Goal: Complete application form: Complete application form

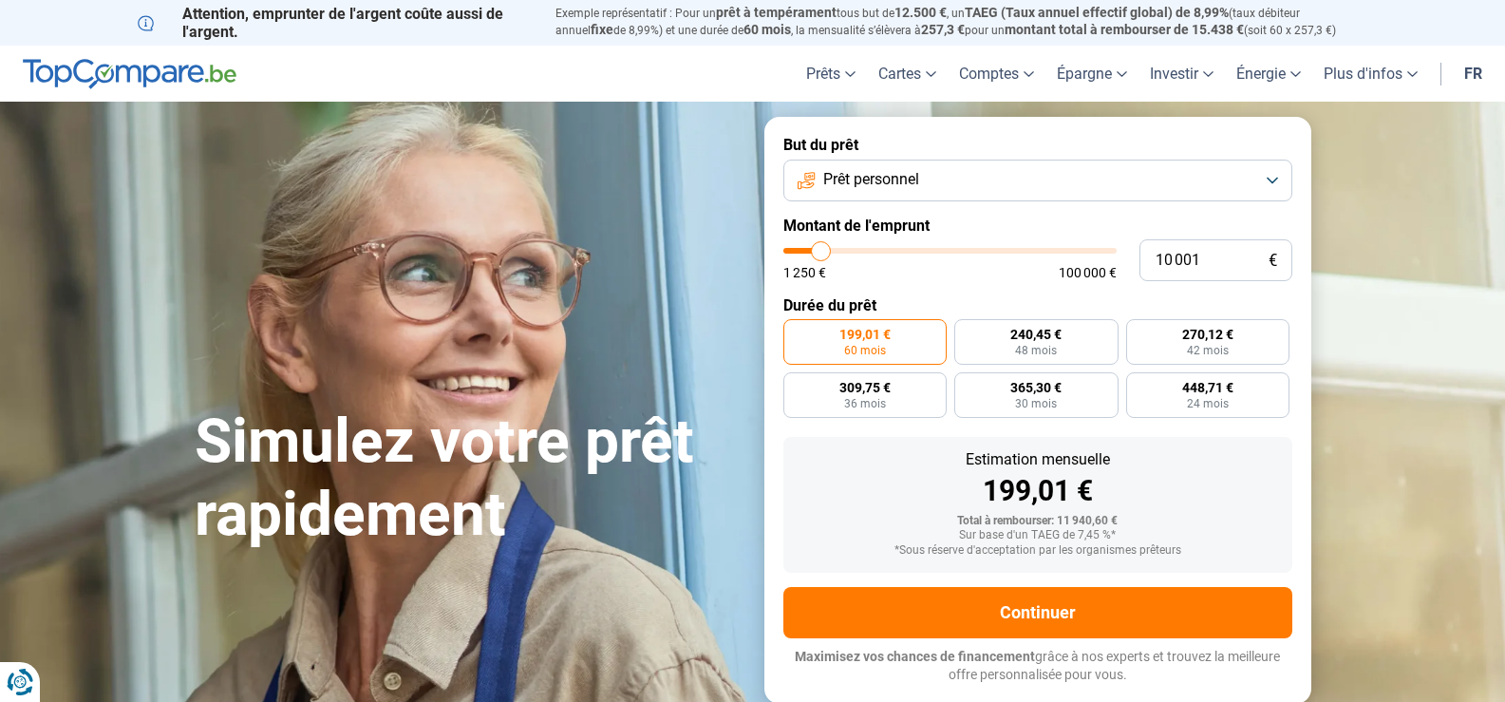
type input "11 250"
type input "11250"
type input "13 000"
type input "13000"
type input "14 750"
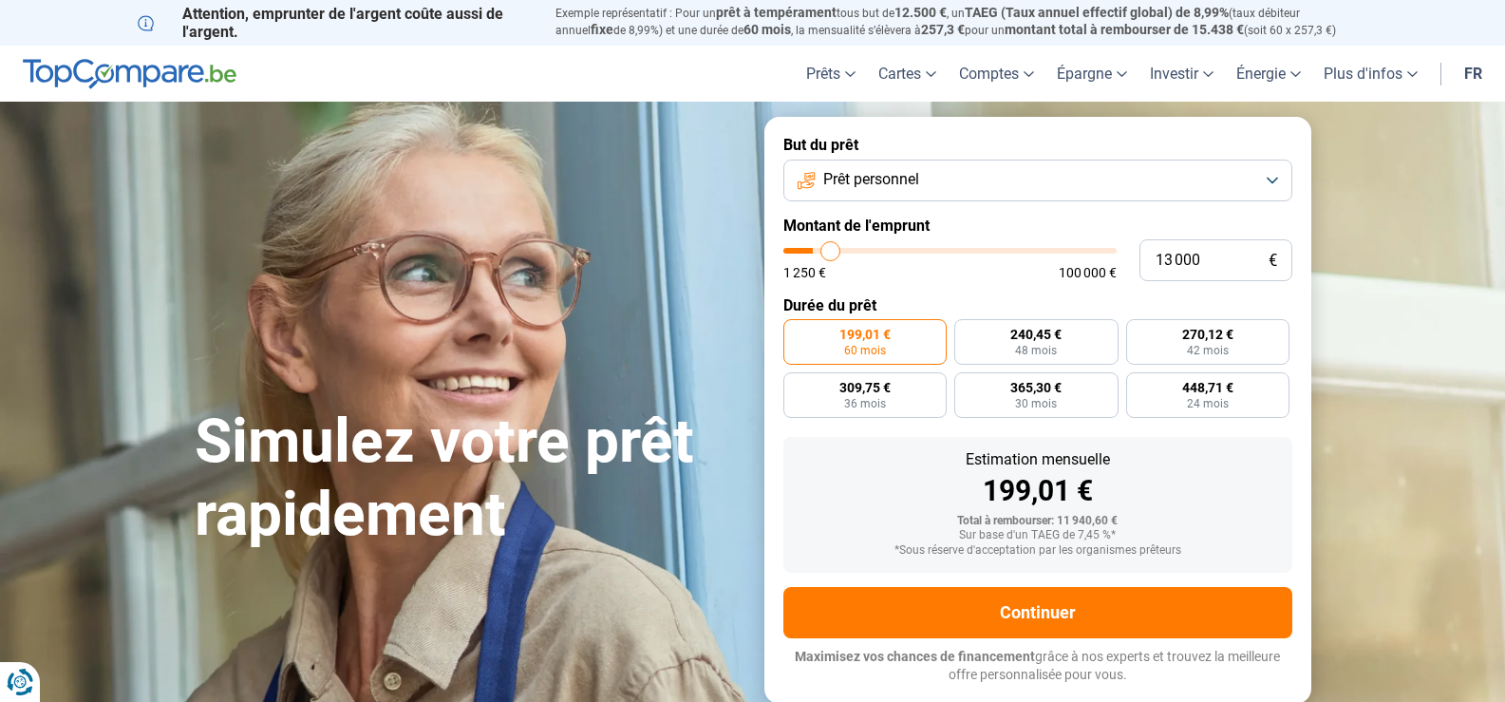
type input "14750"
type input "16 250"
type input "16250"
type input "17 500"
type input "17500"
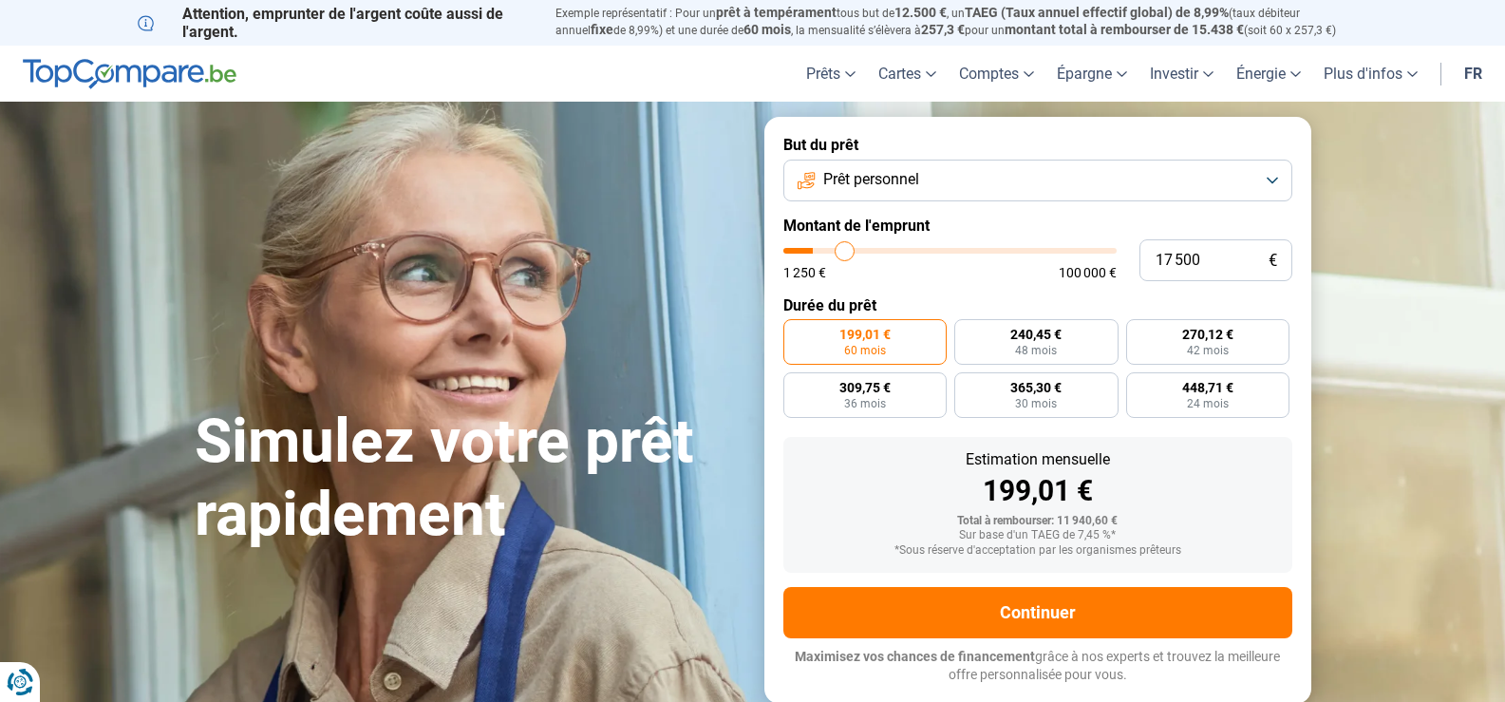
type input "17 750"
type input "17750"
type input "18 000"
type input "18000"
type input "19 750"
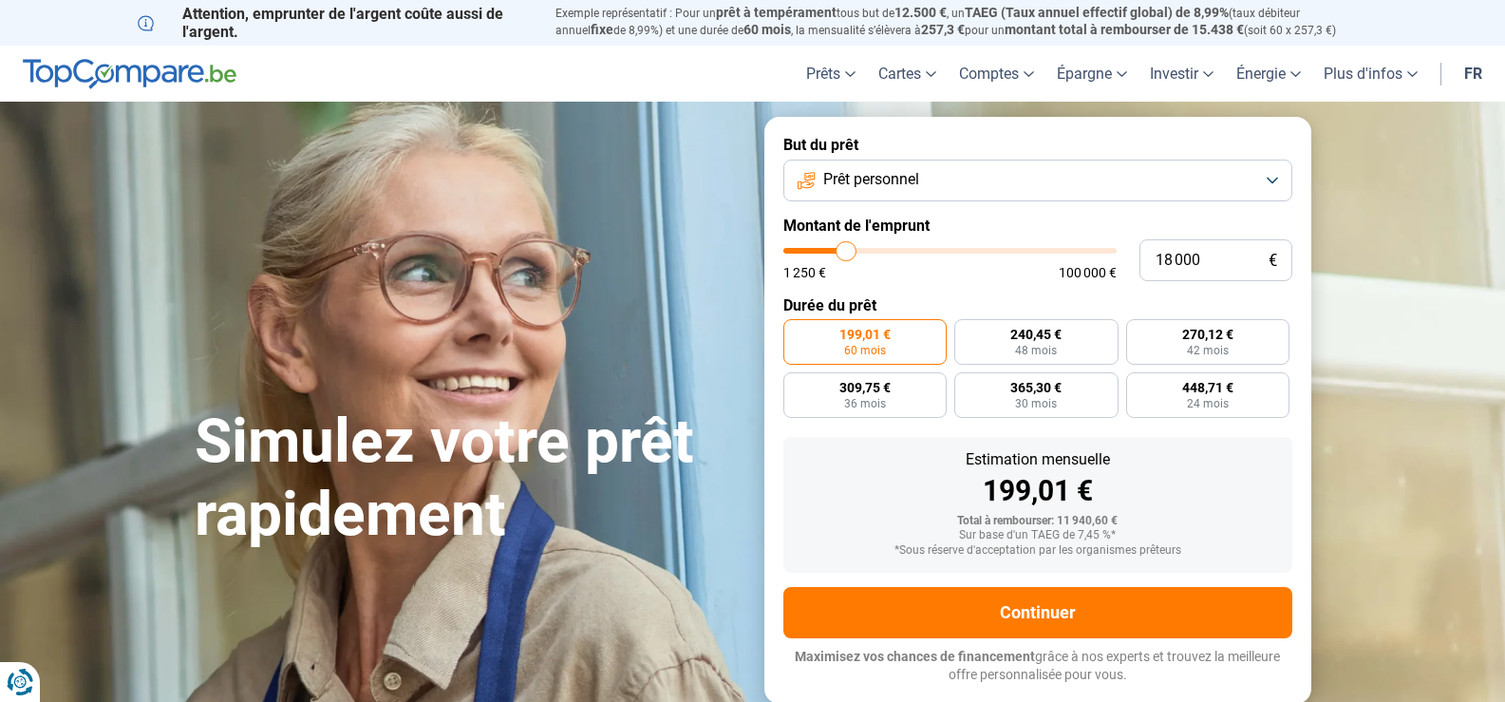
type input "19750"
type input "21 750"
type input "21750"
type input "24 500"
type input "24500"
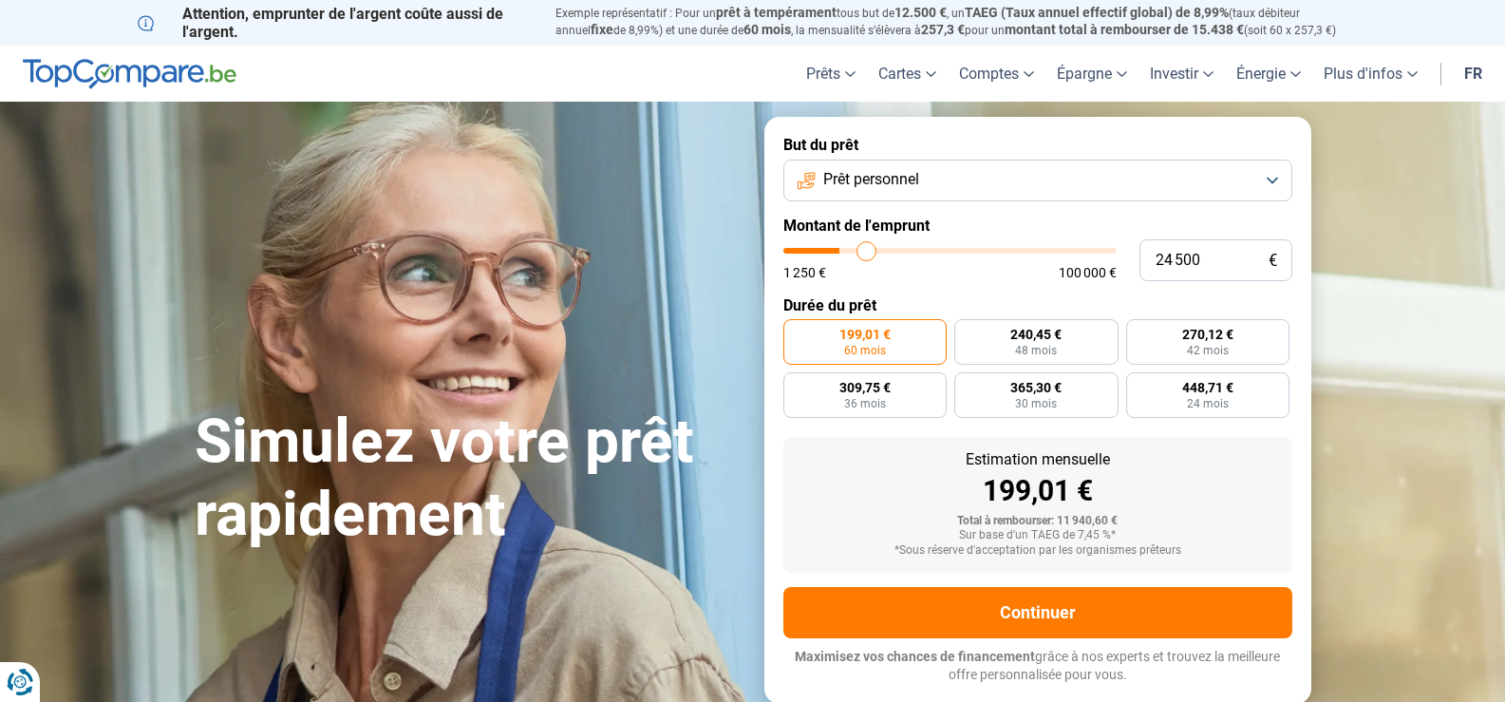
type input "26 750"
type input "26750"
type input "28 250"
type input "28250"
type input "29 000"
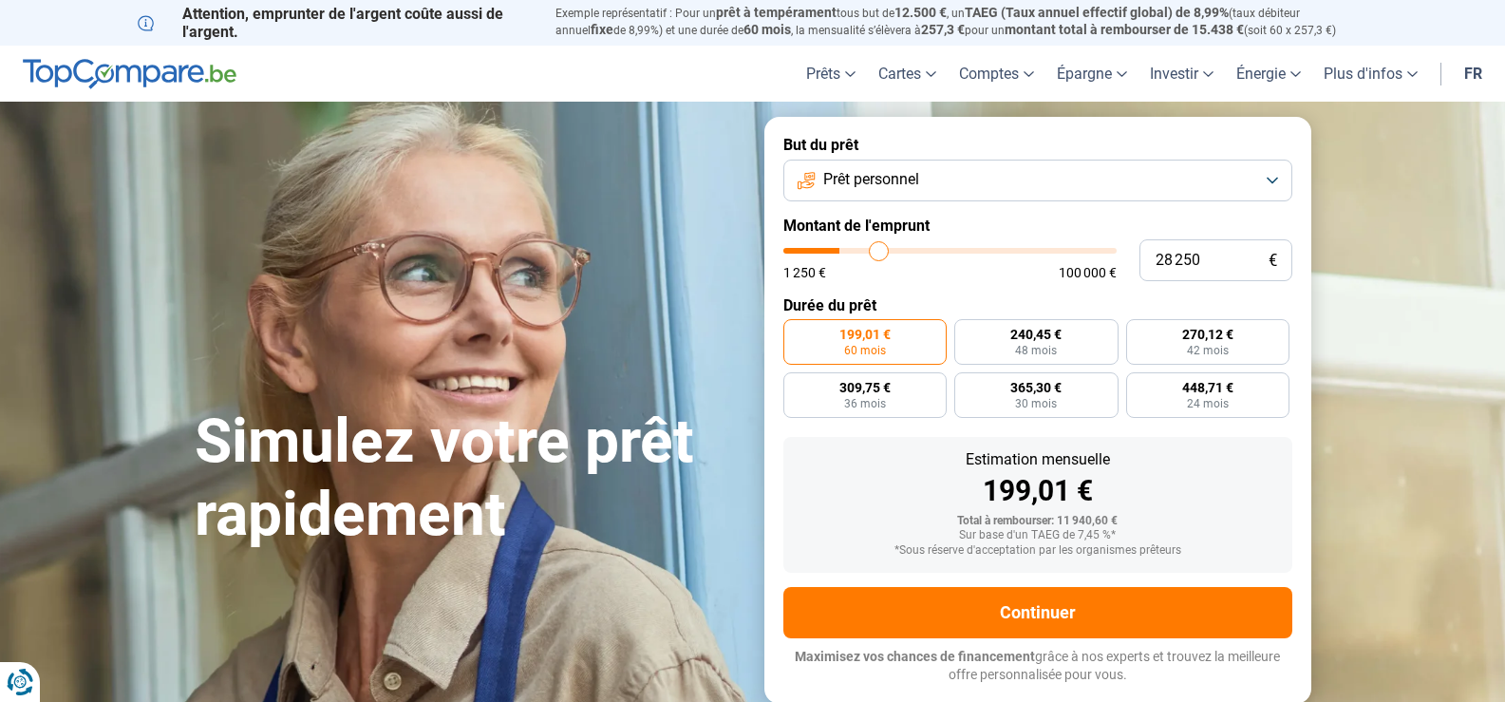
type input "29000"
type input "29 250"
type input "29250"
type input "30 250"
type input "30250"
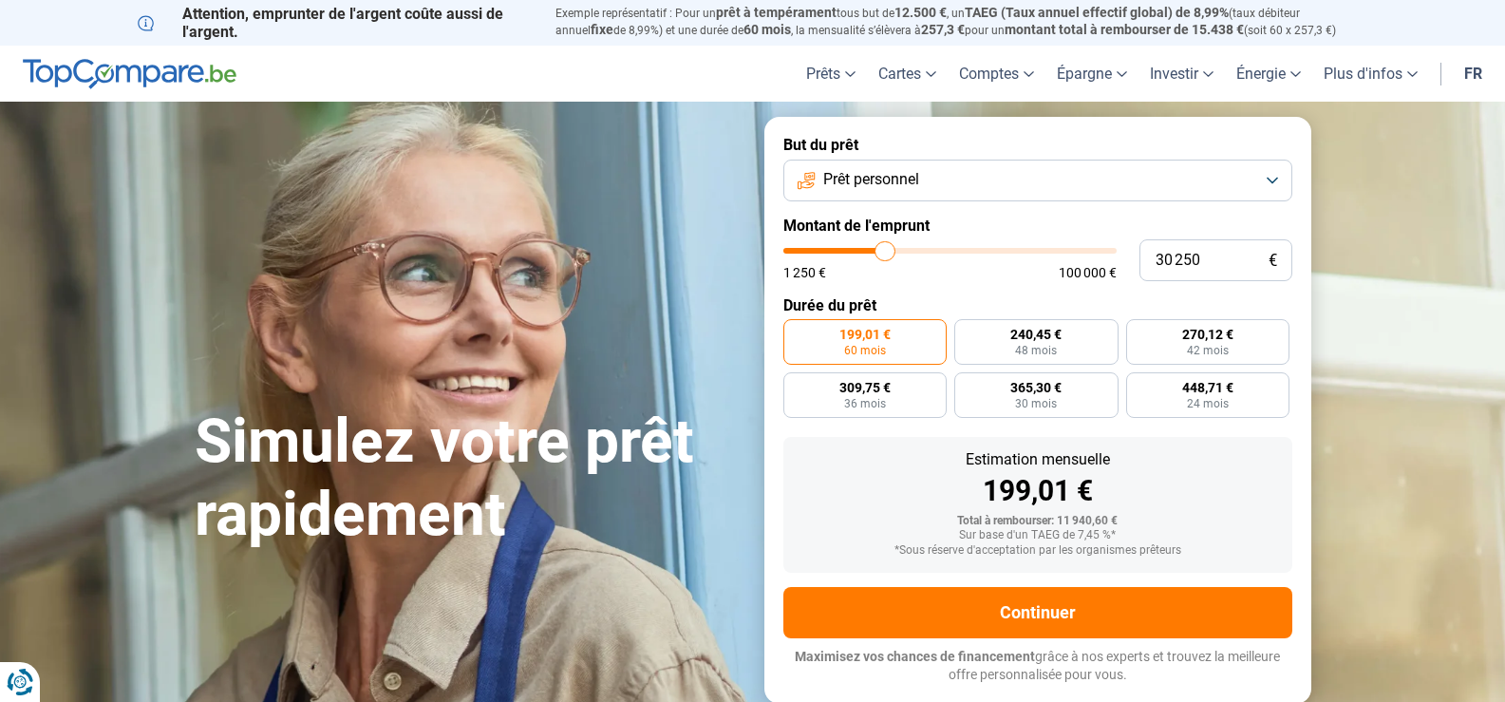
type input "32 500"
type input "32500"
type input "33 750"
type input "33750"
type input "34 250"
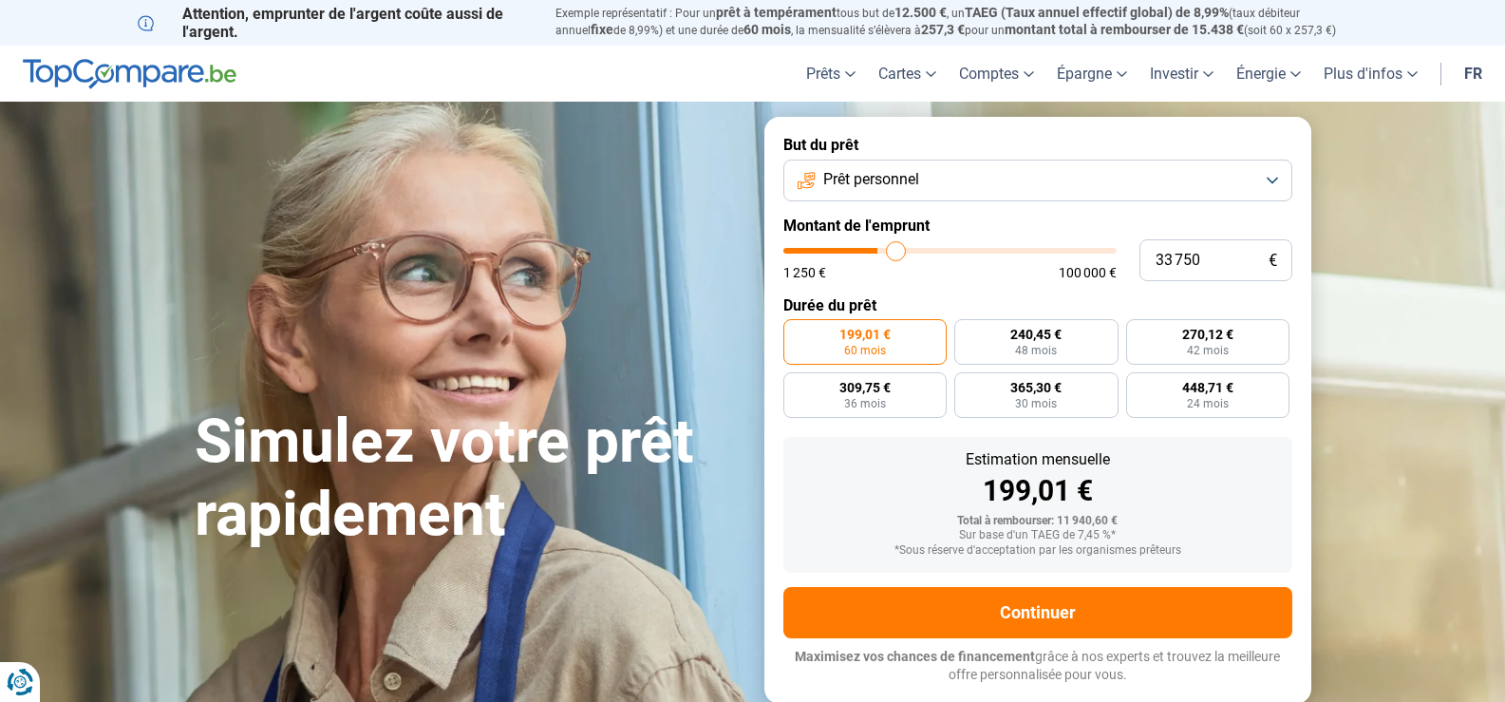
type input "34250"
type input "34 000"
type input "34000"
type input "33 500"
type input "33500"
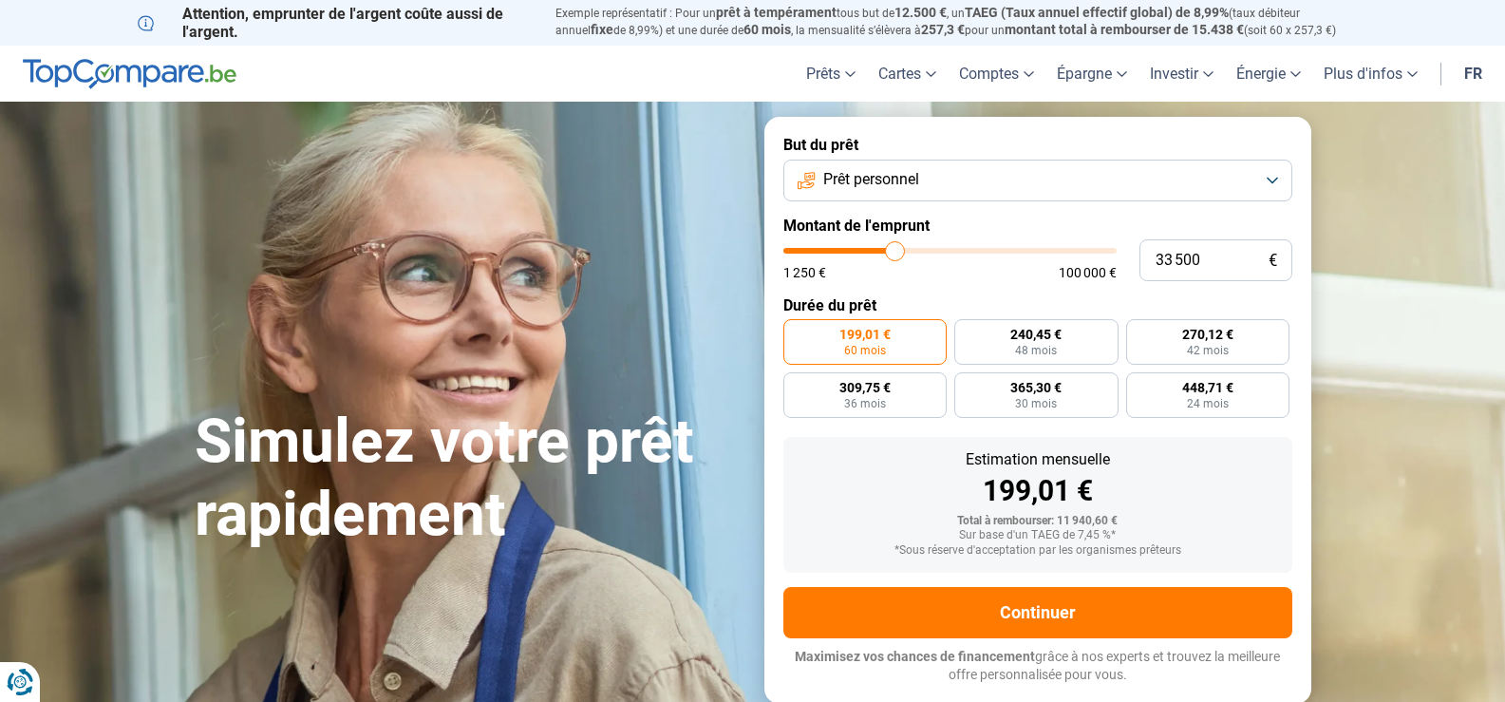
type input "32 500"
type input "32500"
type input "31 250"
type input "31250"
type input "29 750"
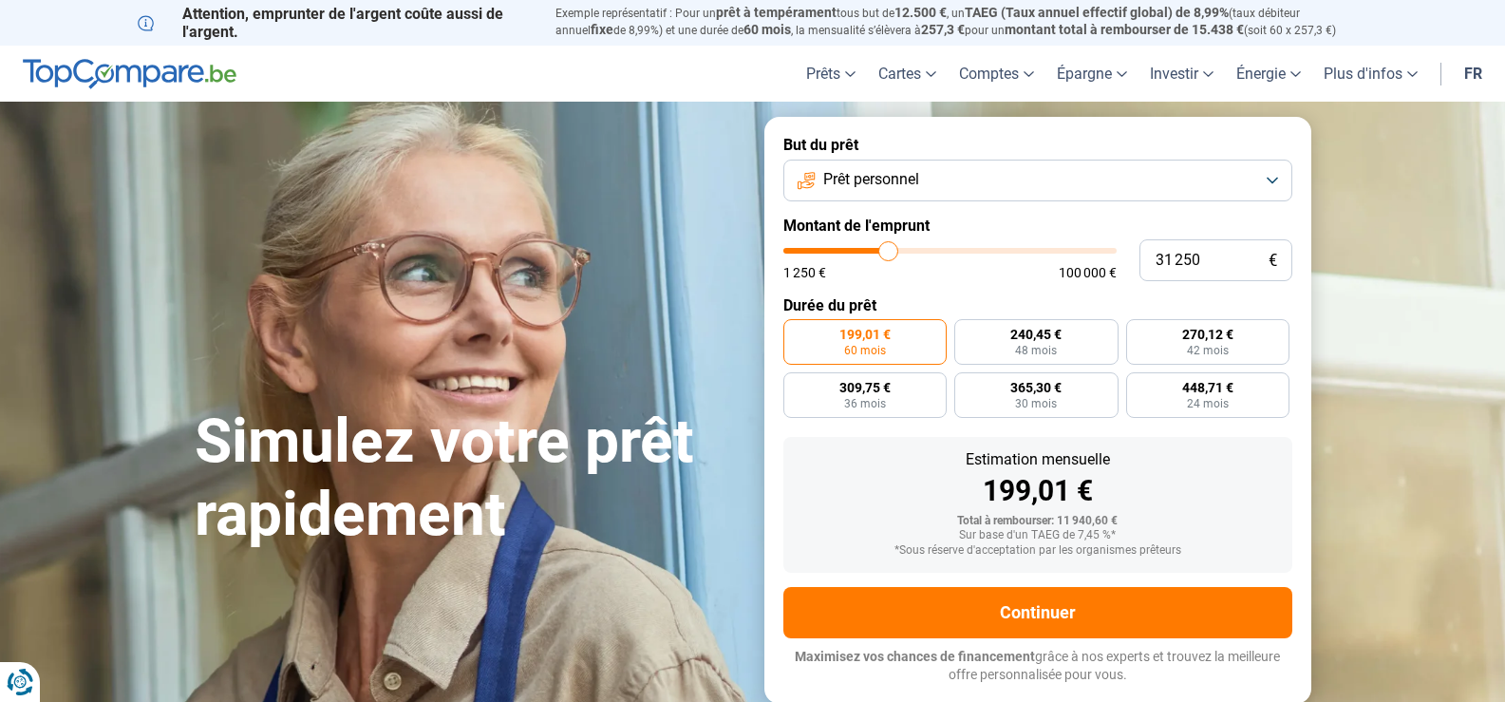
type input "29750"
type input "28 750"
type input "28750"
type input "27 500"
type input "27500"
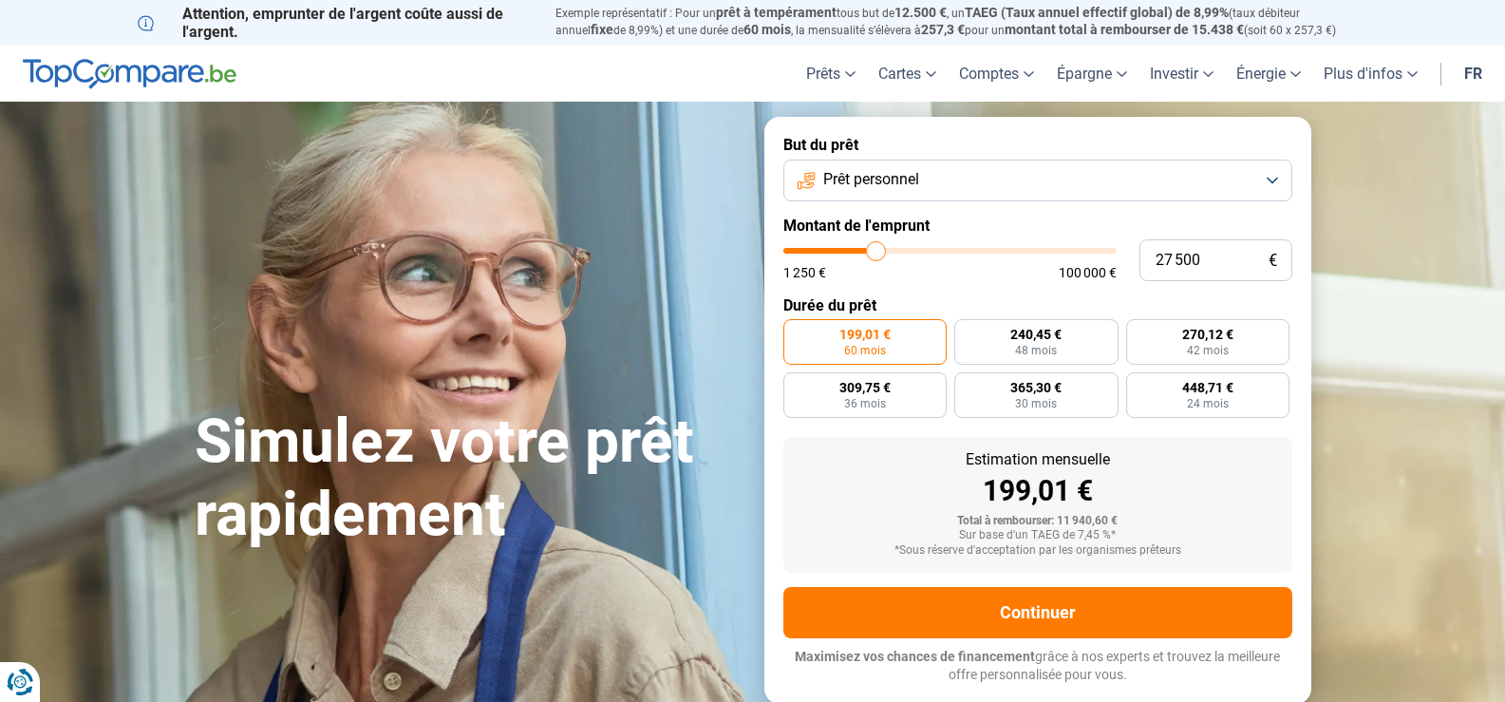
type input "25 750"
type input "25750"
type input "24 750"
type input "24750"
type input "23 500"
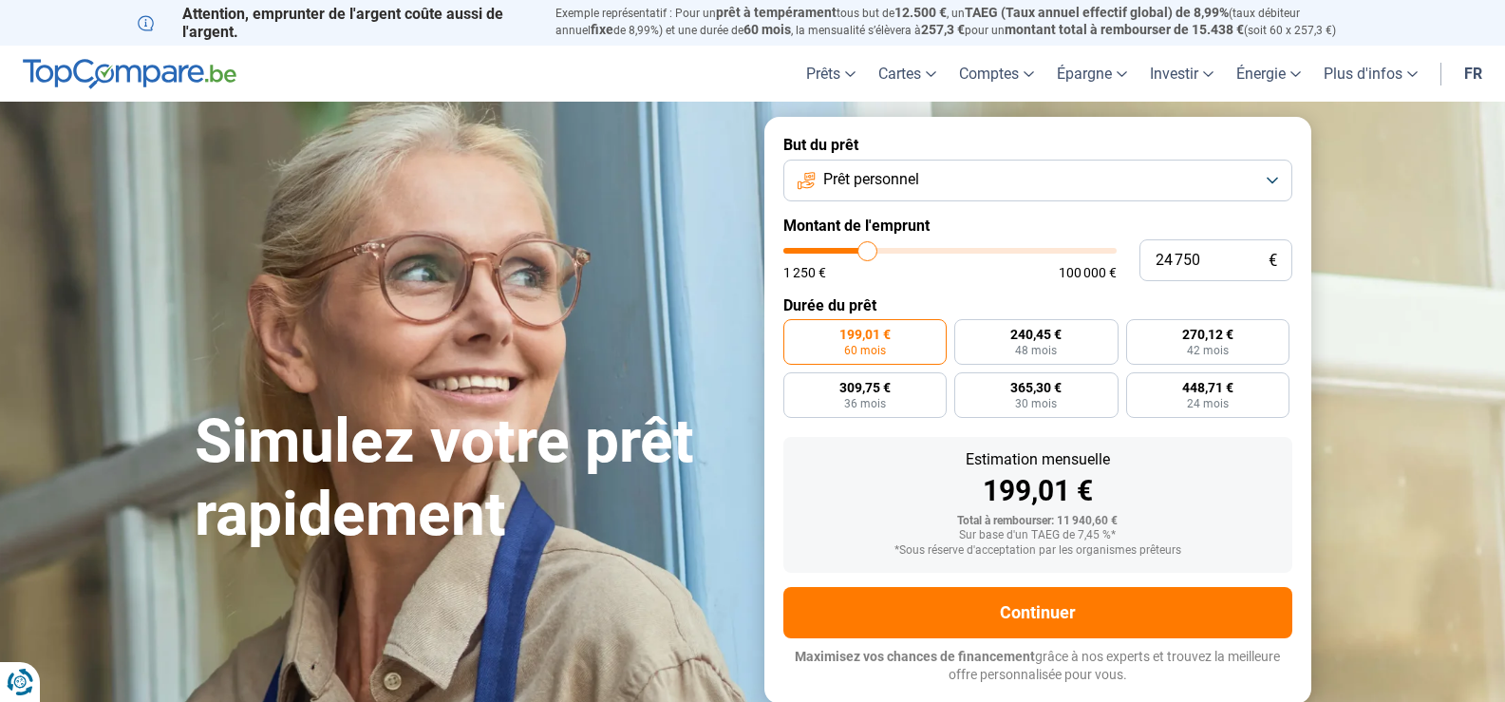
type input "23500"
type input "23 000"
type input "23000"
type input "22 750"
type input "22750"
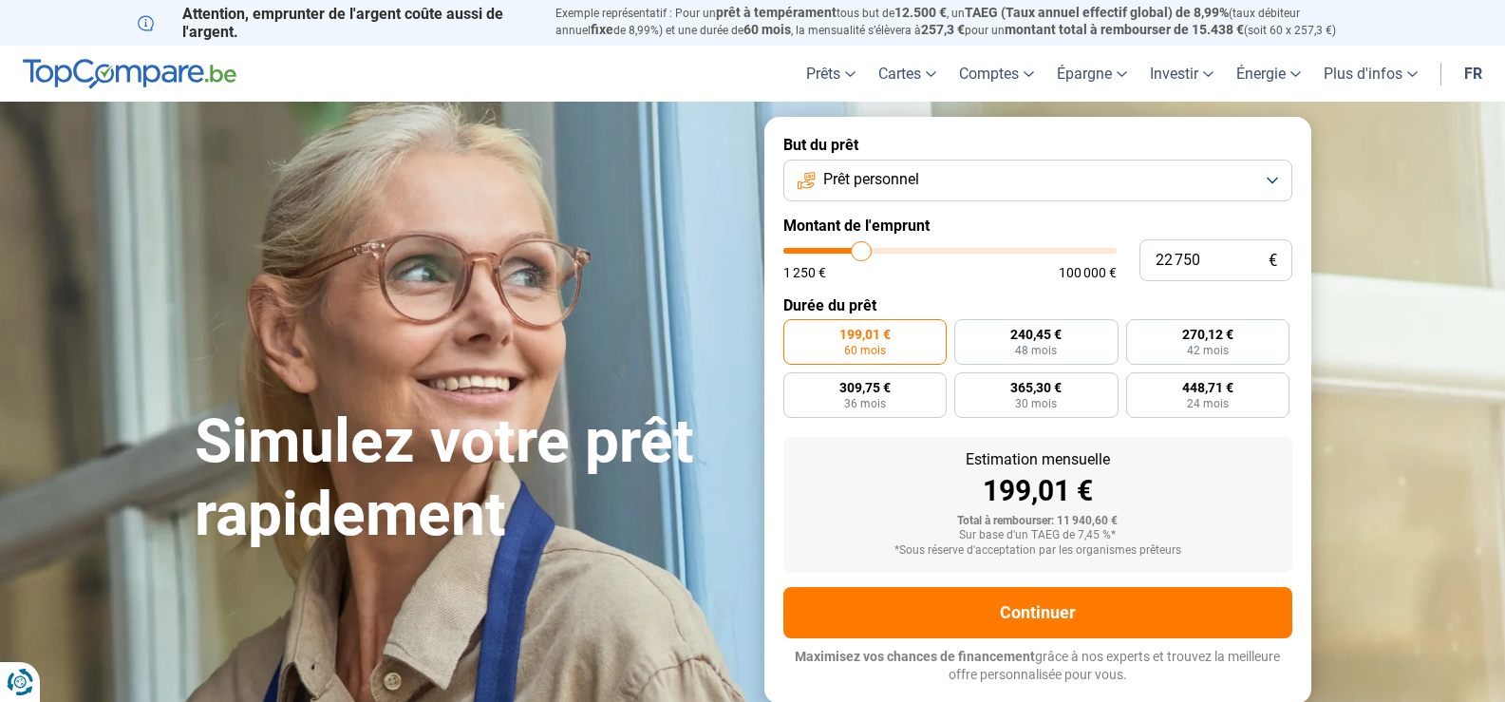
type input "22 250"
type input "22250"
type input "22 000"
type input "22000"
type input "21 500"
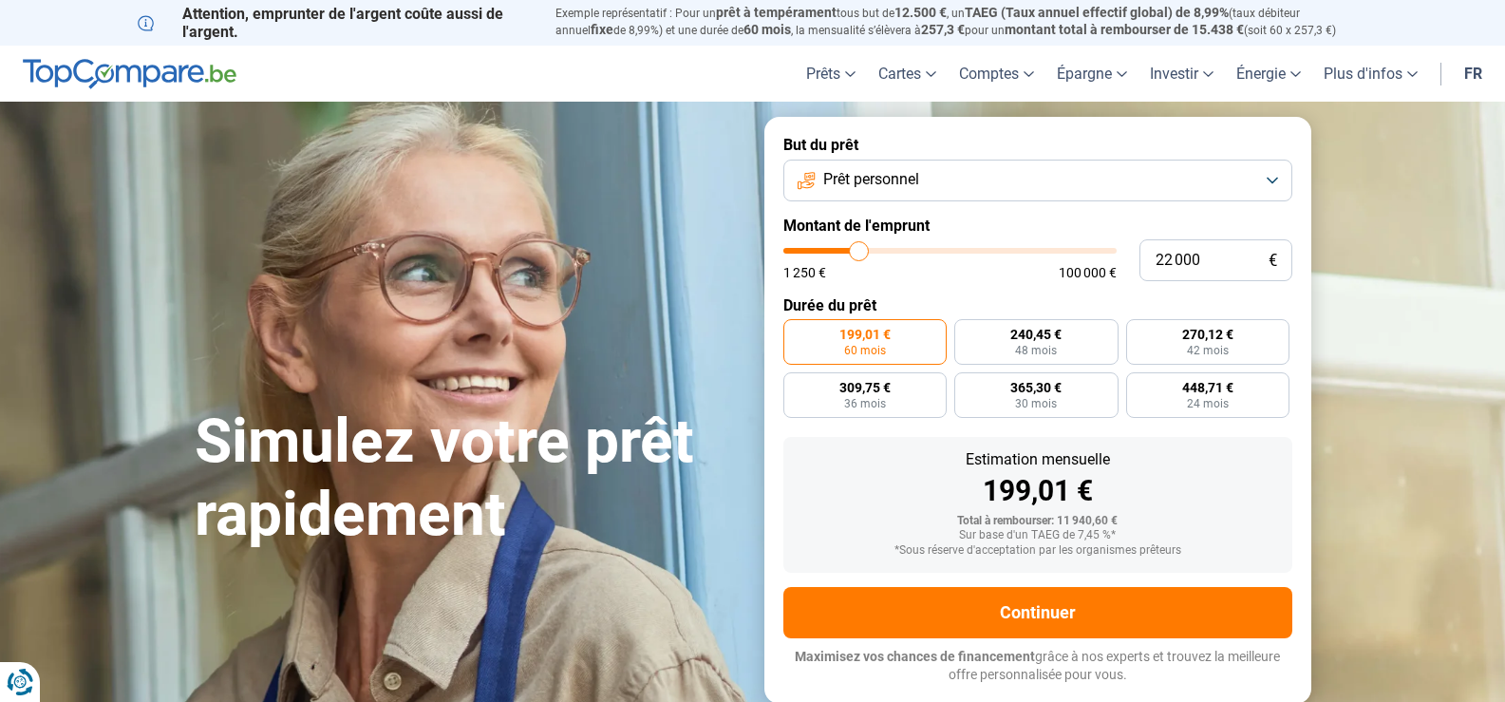
type input "21500"
type input "20 500"
type input "20500"
type input "19 750"
type input "19750"
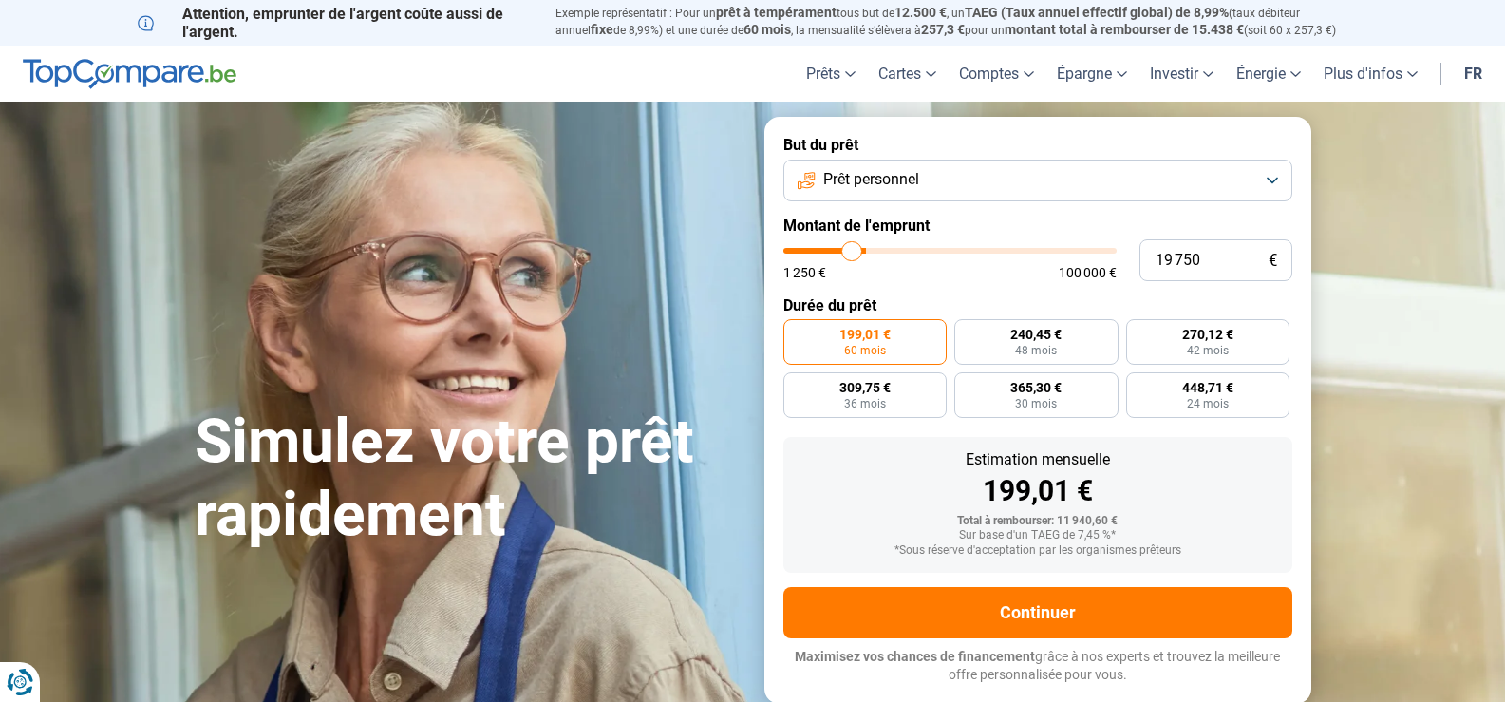
type input "19 250"
type input "19250"
type input "18 750"
type input "18750"
type input "18 500"
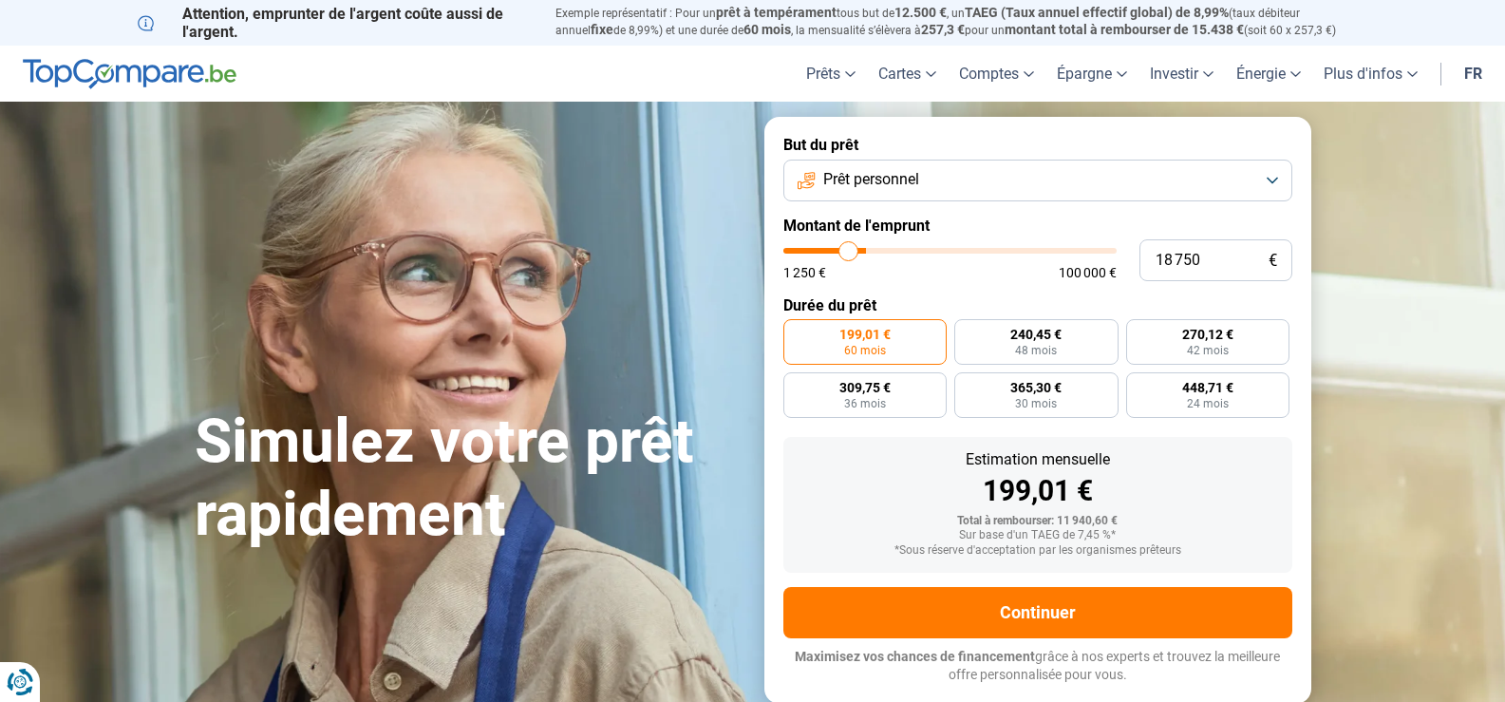
type input "18500"
type input "18 000"
type input "18000"
type input "17 750"
type input "17750"
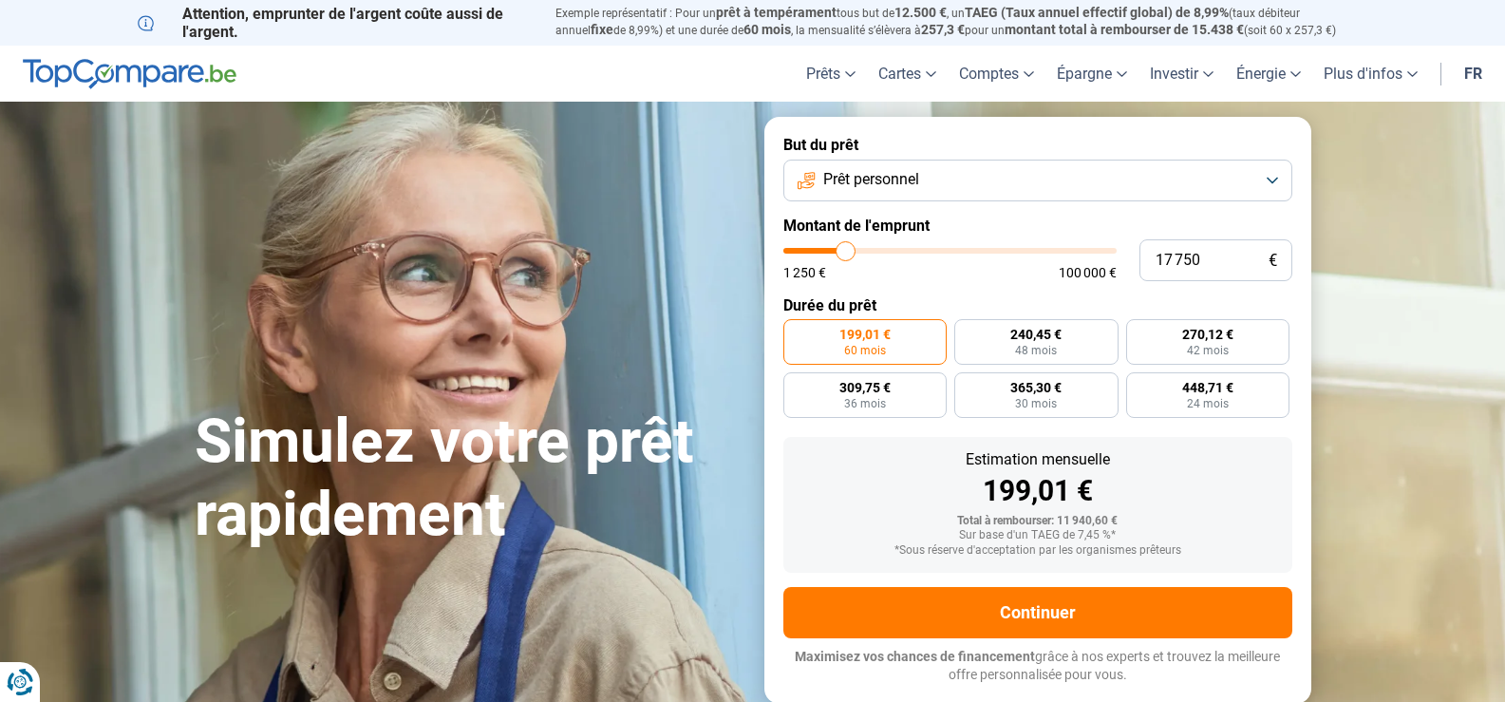
type input "17 250"
type input "17250"
type input "16 250"
type input "16250"
type input "15 500"
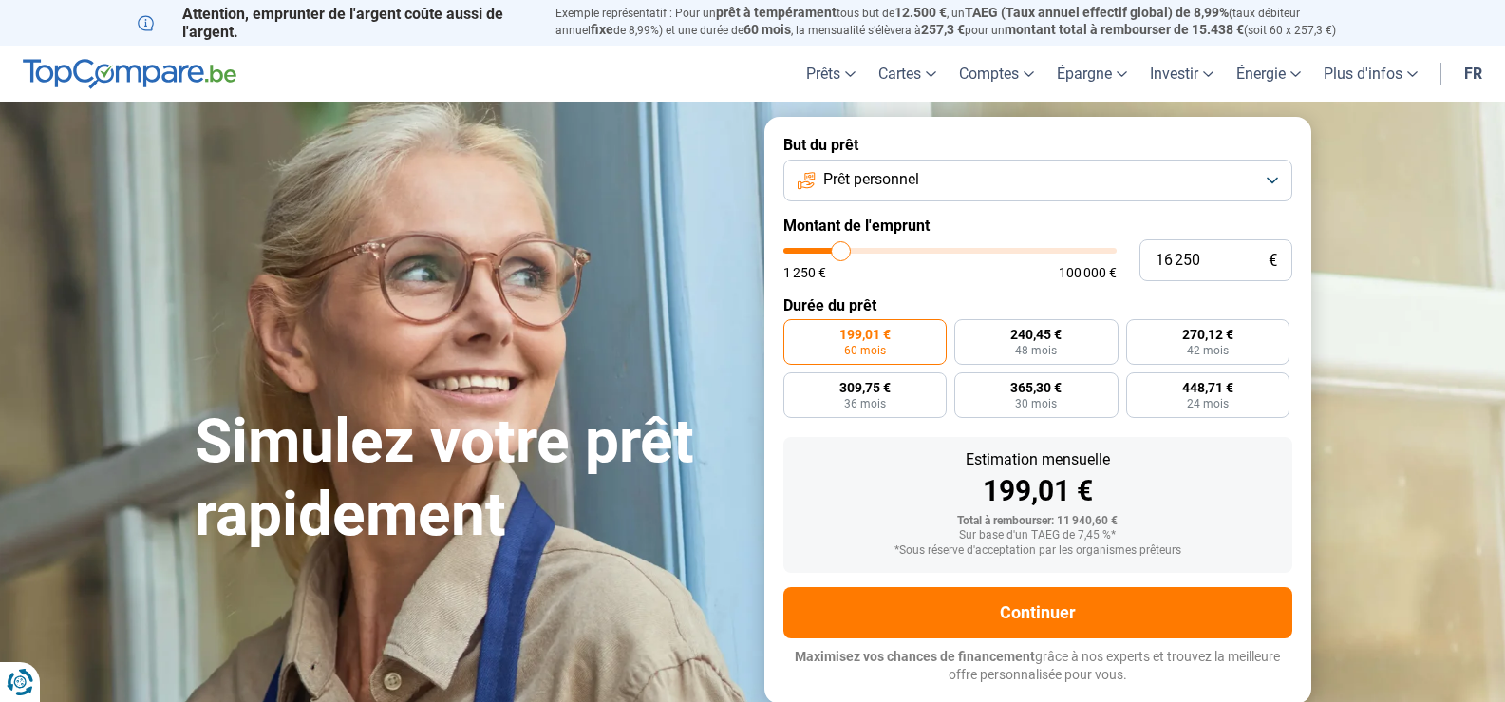
type input "15500"
type input "14 250"
type input "14250"
type input "14 000"
type input "14000"
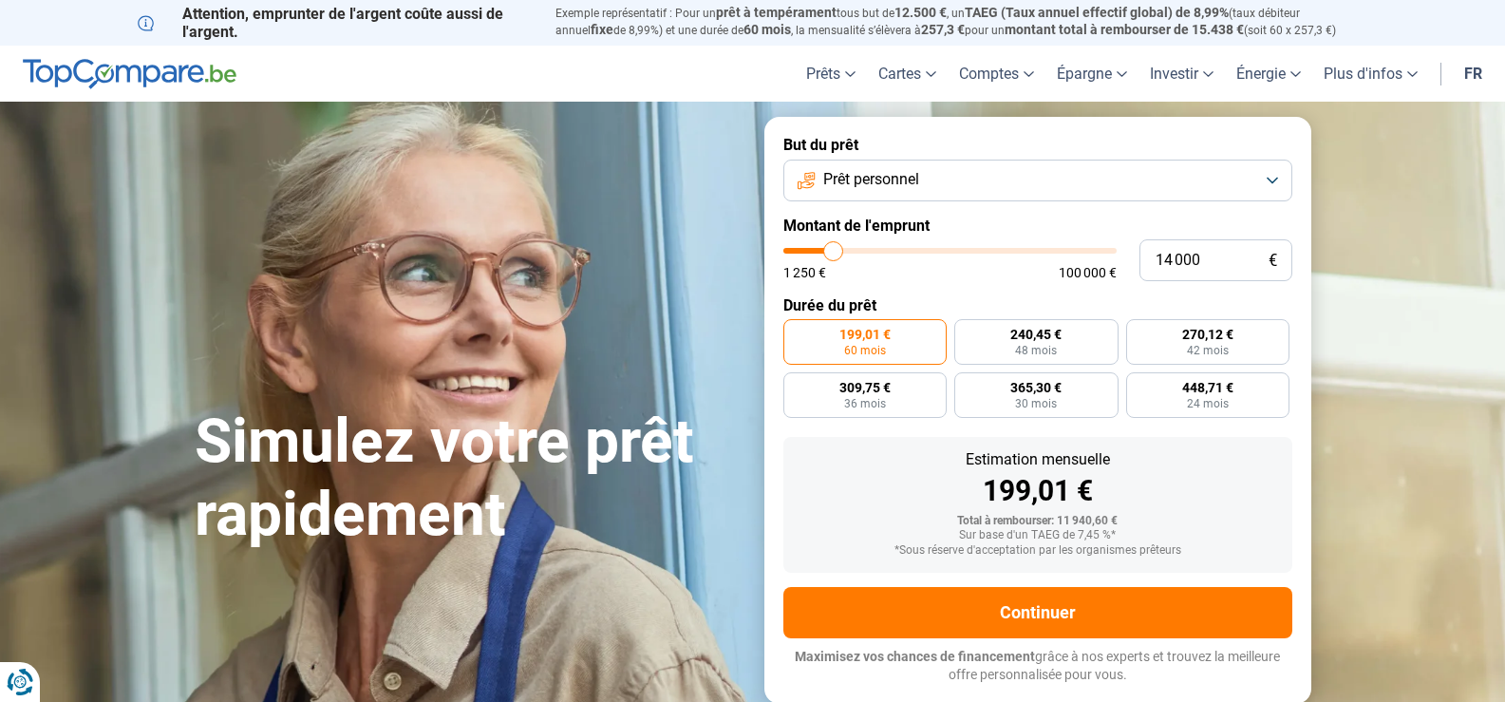
type input "13 500"
type input "13500"
type input "13 250"
type input "13250"
type input "13 000"
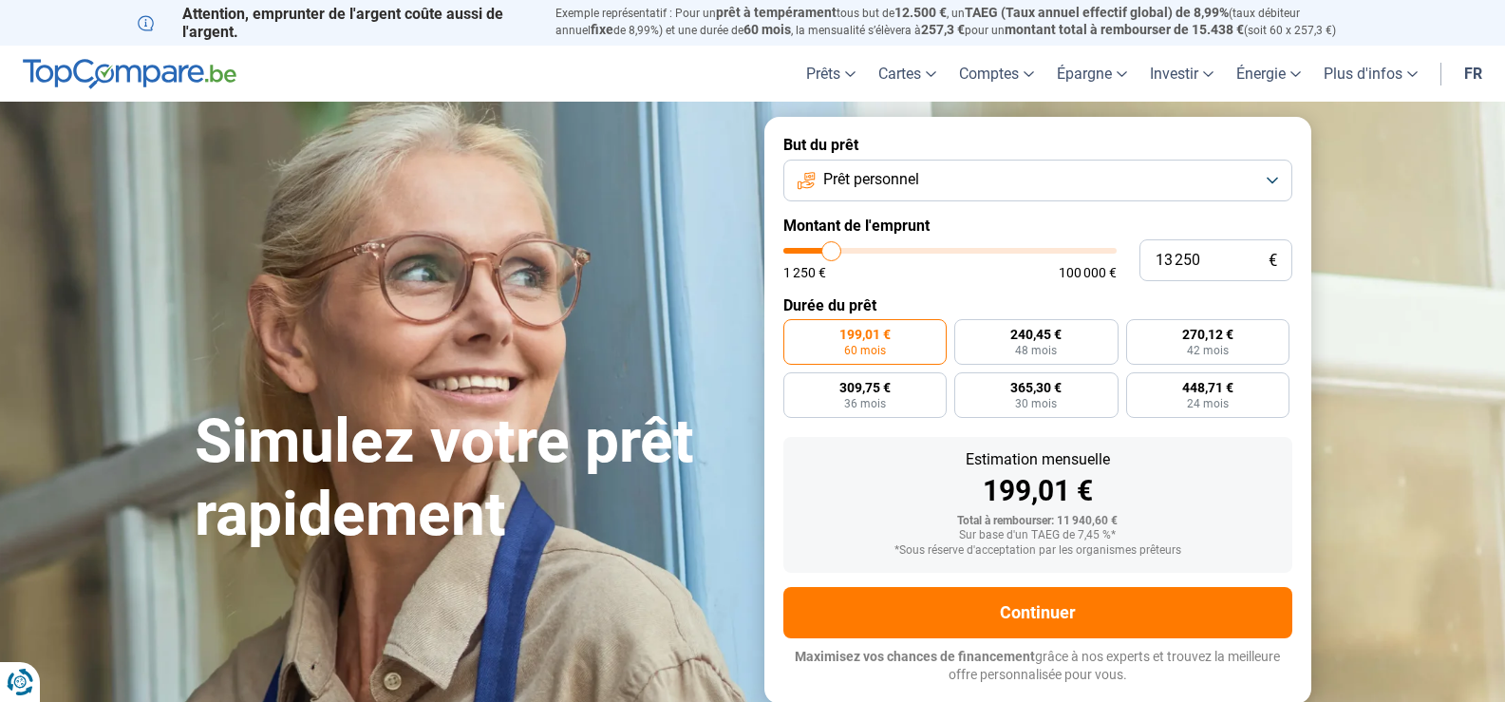
type input "13000"
type input "12 750"
type input "12750"
type input "12 500"
type input "12500"
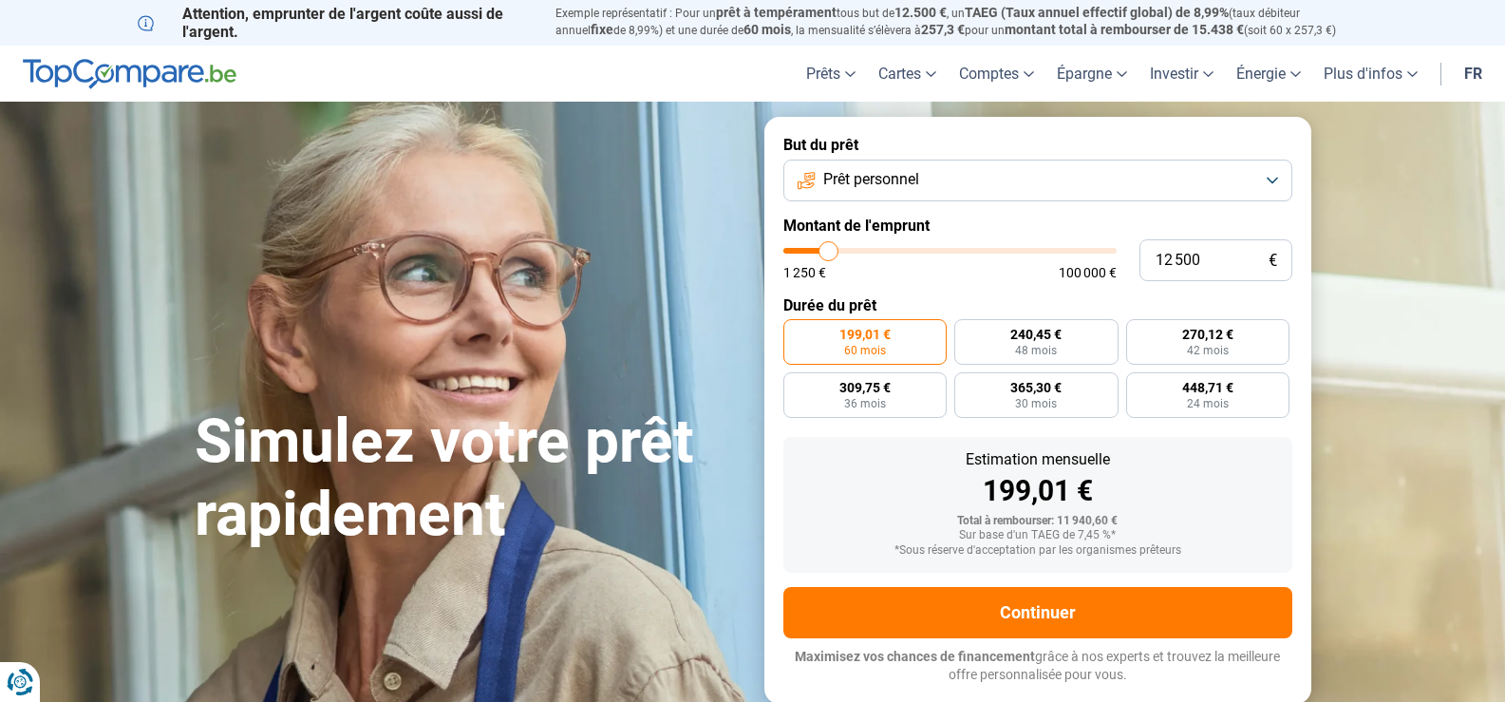
type input "12 000"
type input "12000"
type input "11 750"
type input "11750"
type input "11 250"
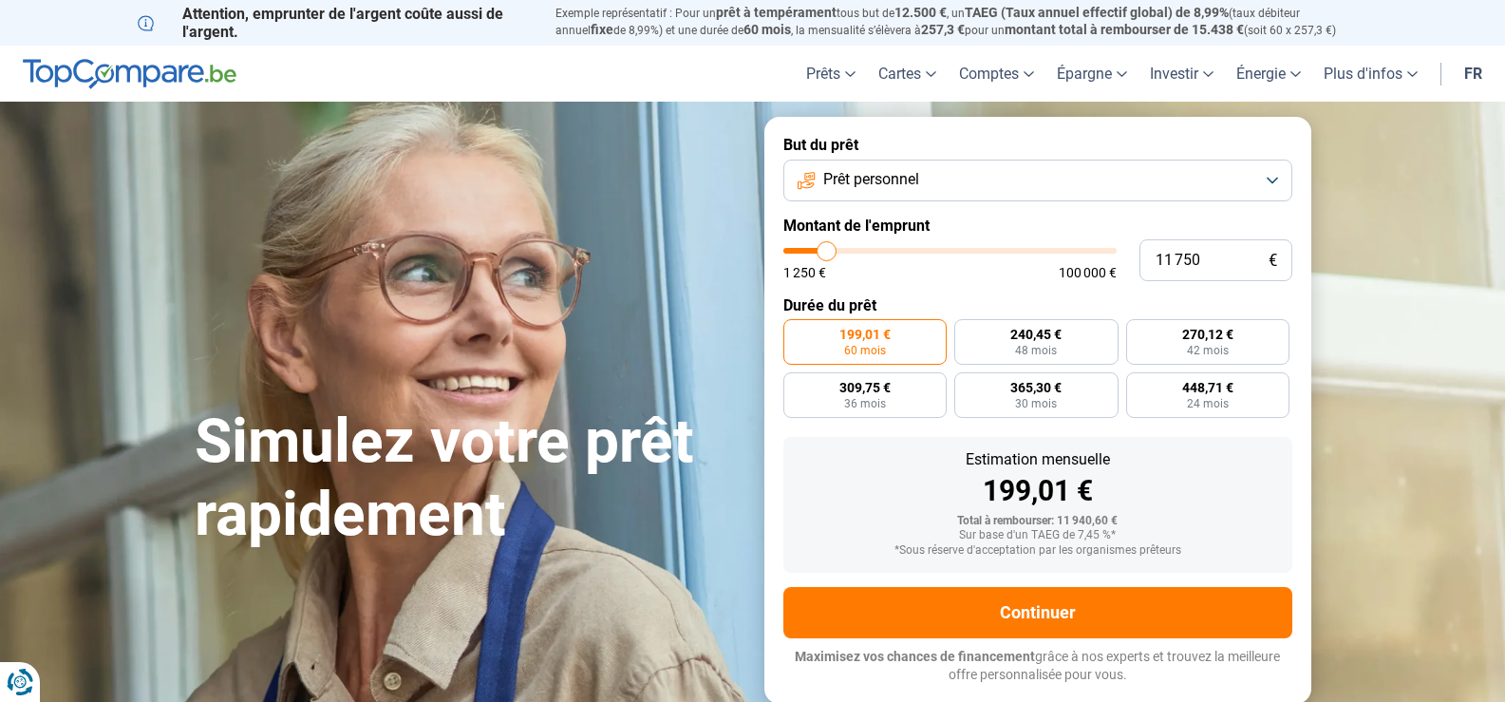
type input "11250"
type input "10 000"
type input "10000"
type input "9 000"
type input "9000"
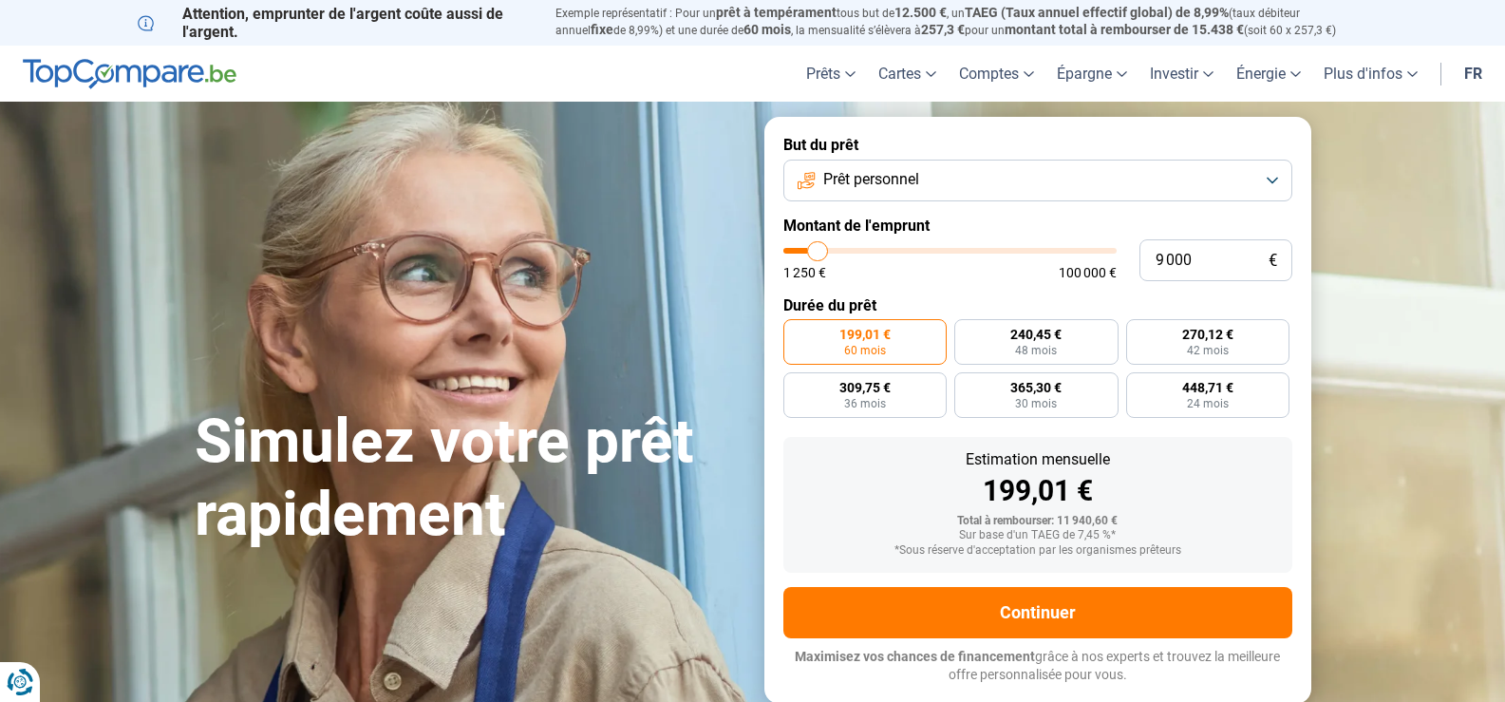
type input "8 250"
type input "8250"
type input "7 500"
type input "7500"
type input "7 250"
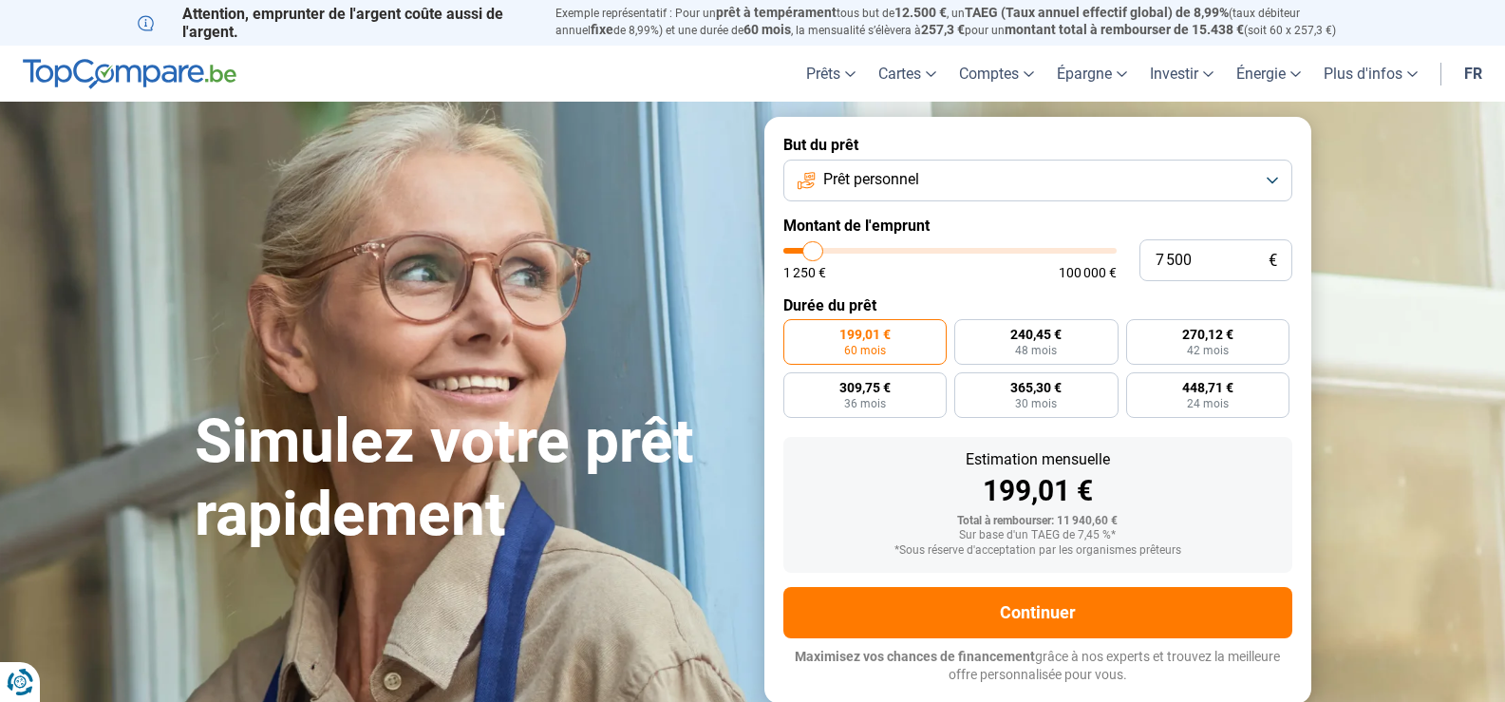
type input "7250"
type input "7 000"
type input "7000"
type input "6 750"
type input "6750"
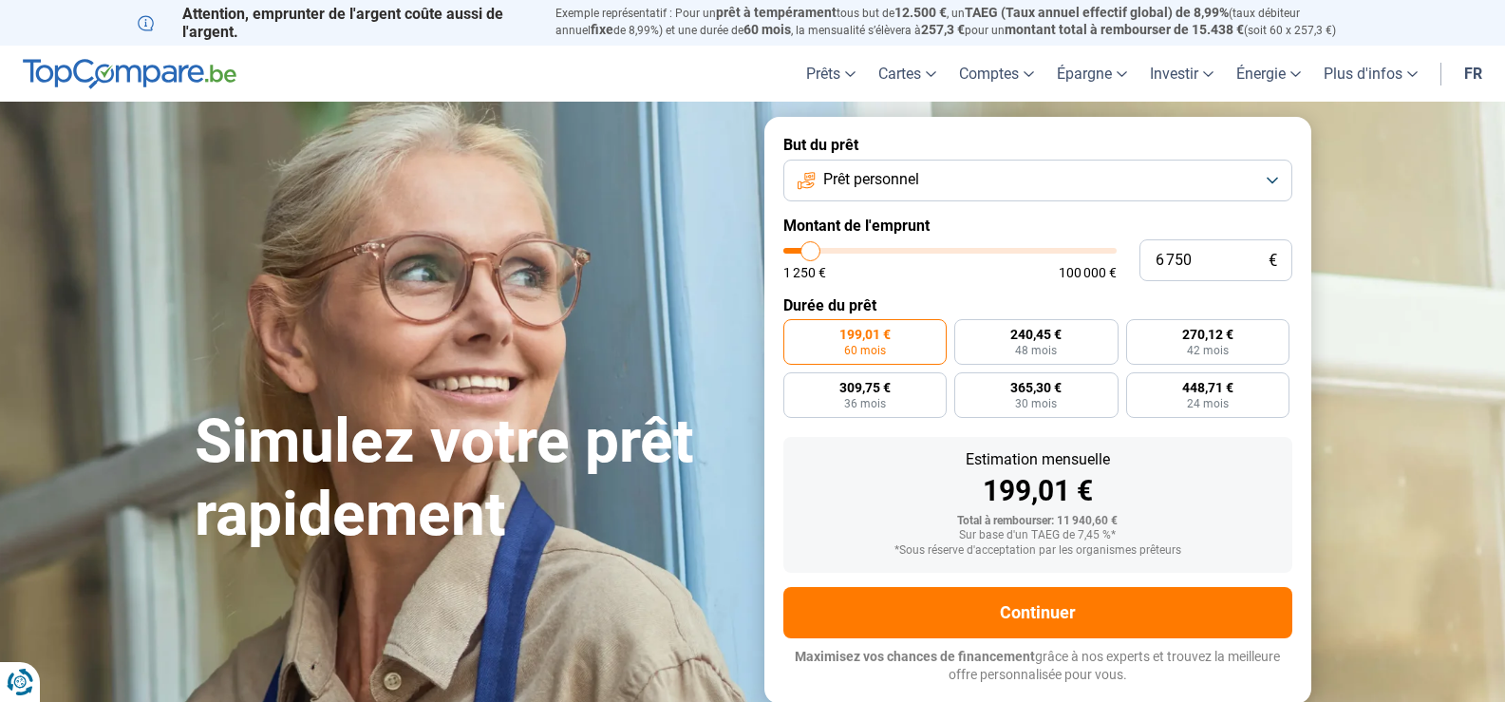
type input "6 500"
drag, startPoint x: 823, startPoint y: 251, endPoint x: 810, endPoint y: 259, distance: 15.8
type input "6500"
click at [810, 253] on input "range" at bounding box center [949, 251] width 333 height 6
radio input "true"
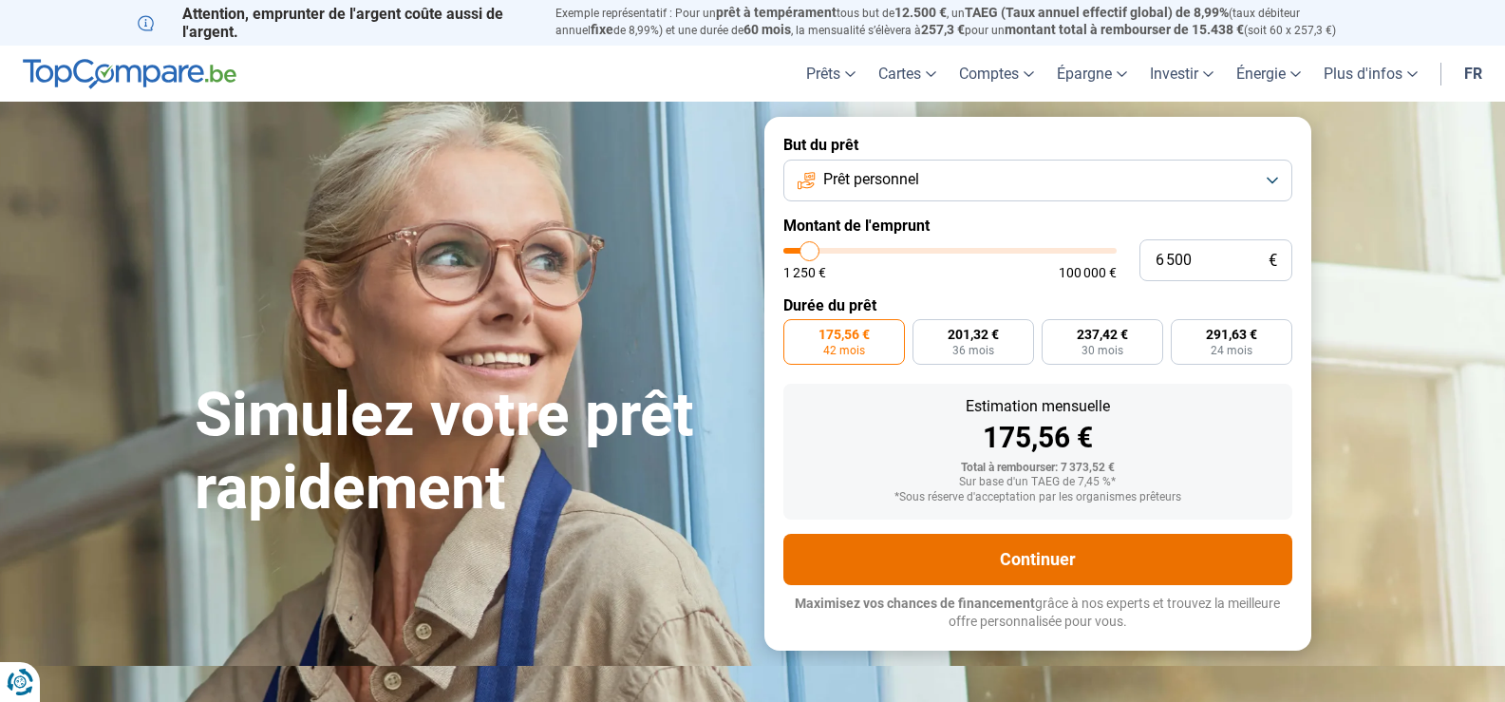
click at [1040, 552] on button "Continuer" at bounding box center [1037, 559] width 509 height 51
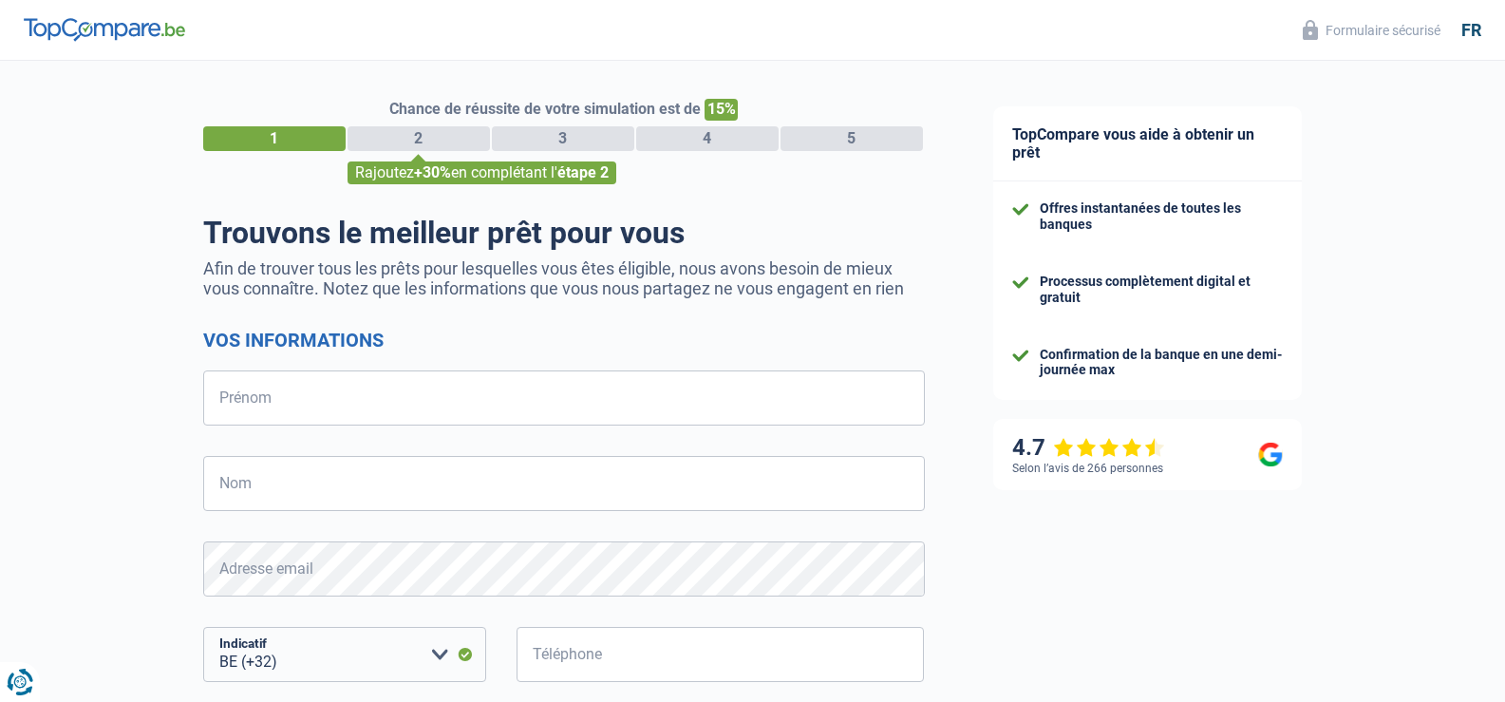
select select "32"
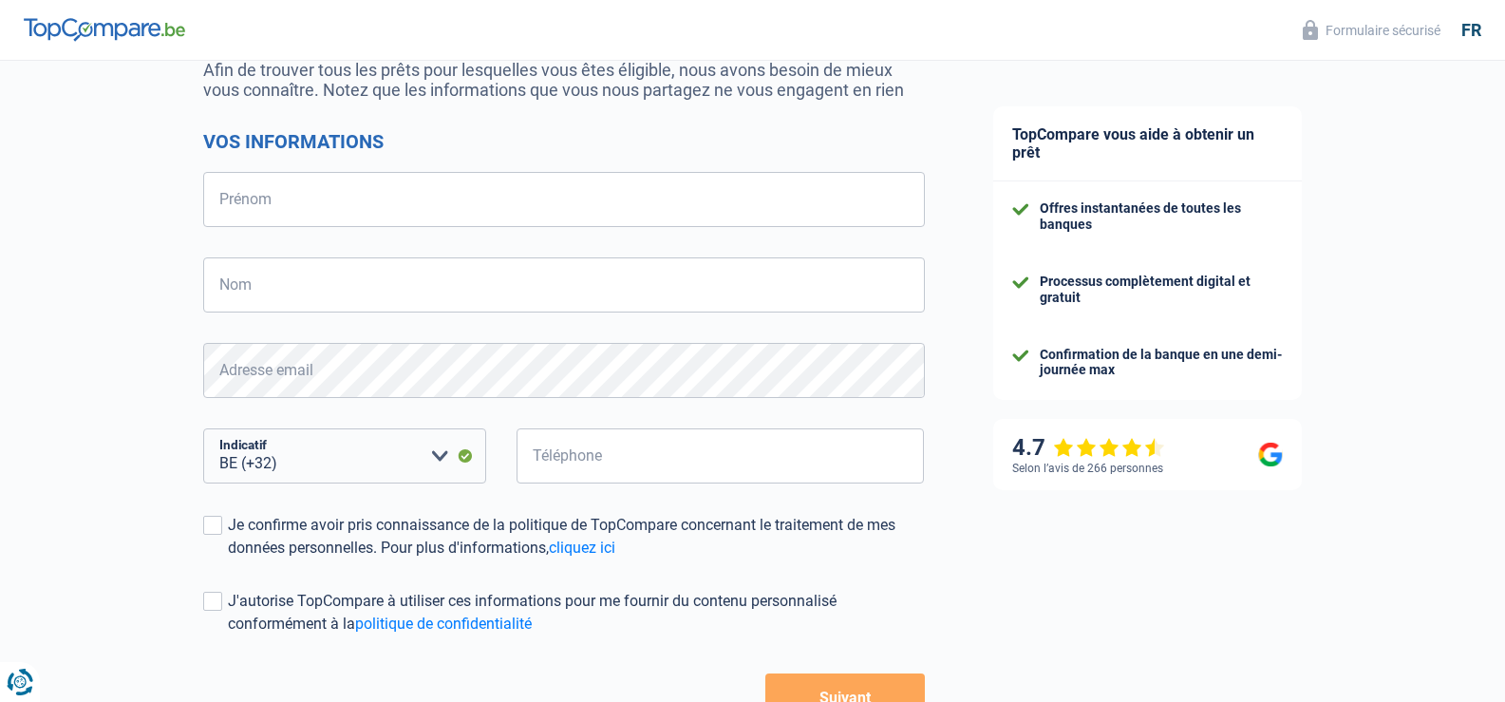
scroll to position [76, 0]
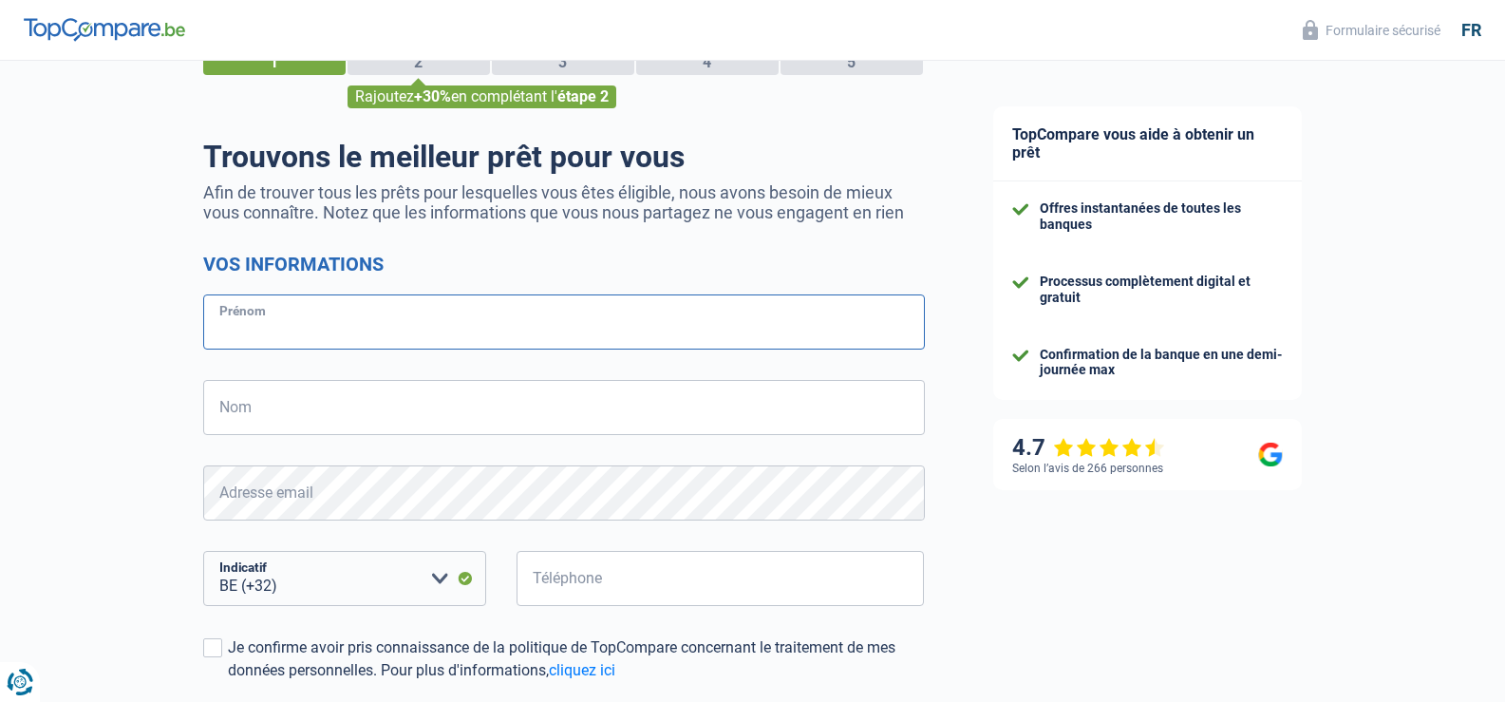
click at [335, 331] on input "Prénom" at bounding box center [563, 321] width 721 height 55
type input "[PERSON_NAME]"
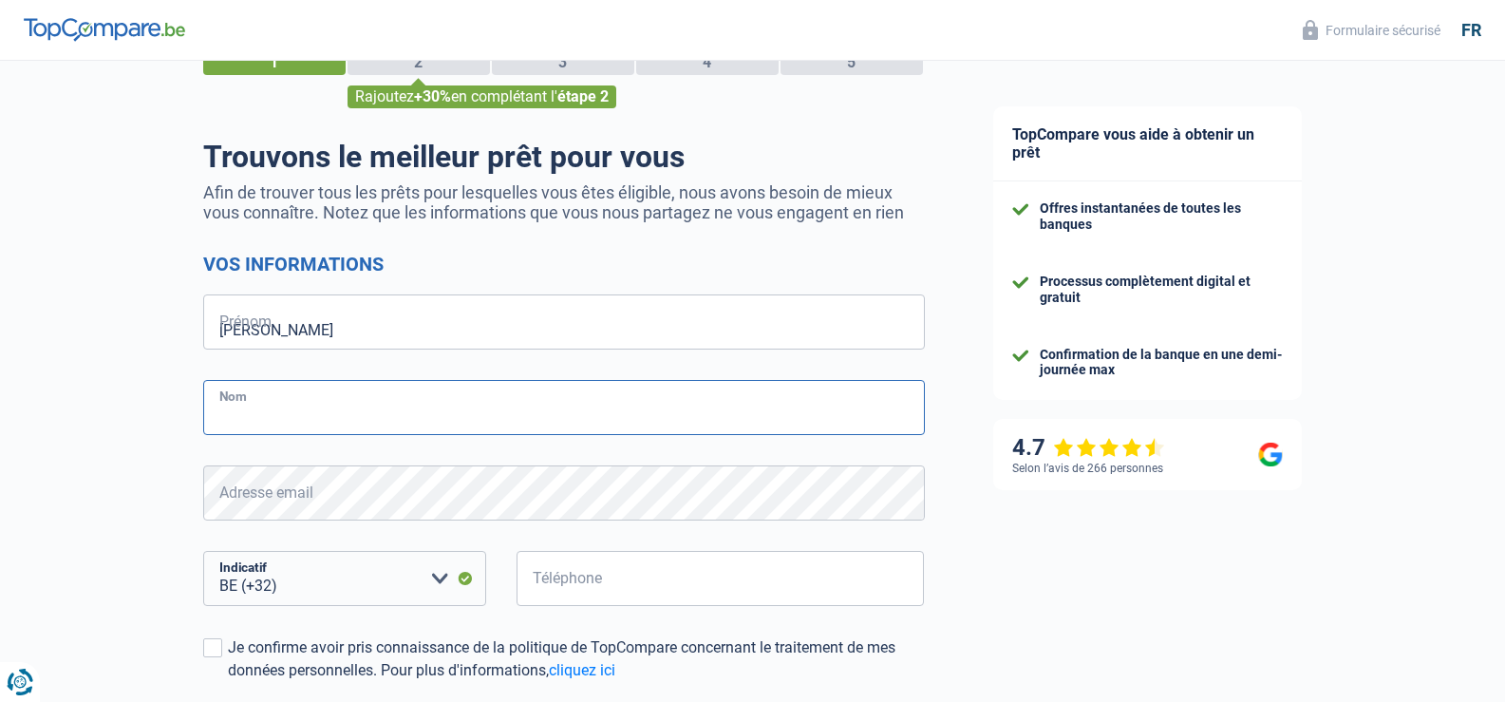
type input "babitz"
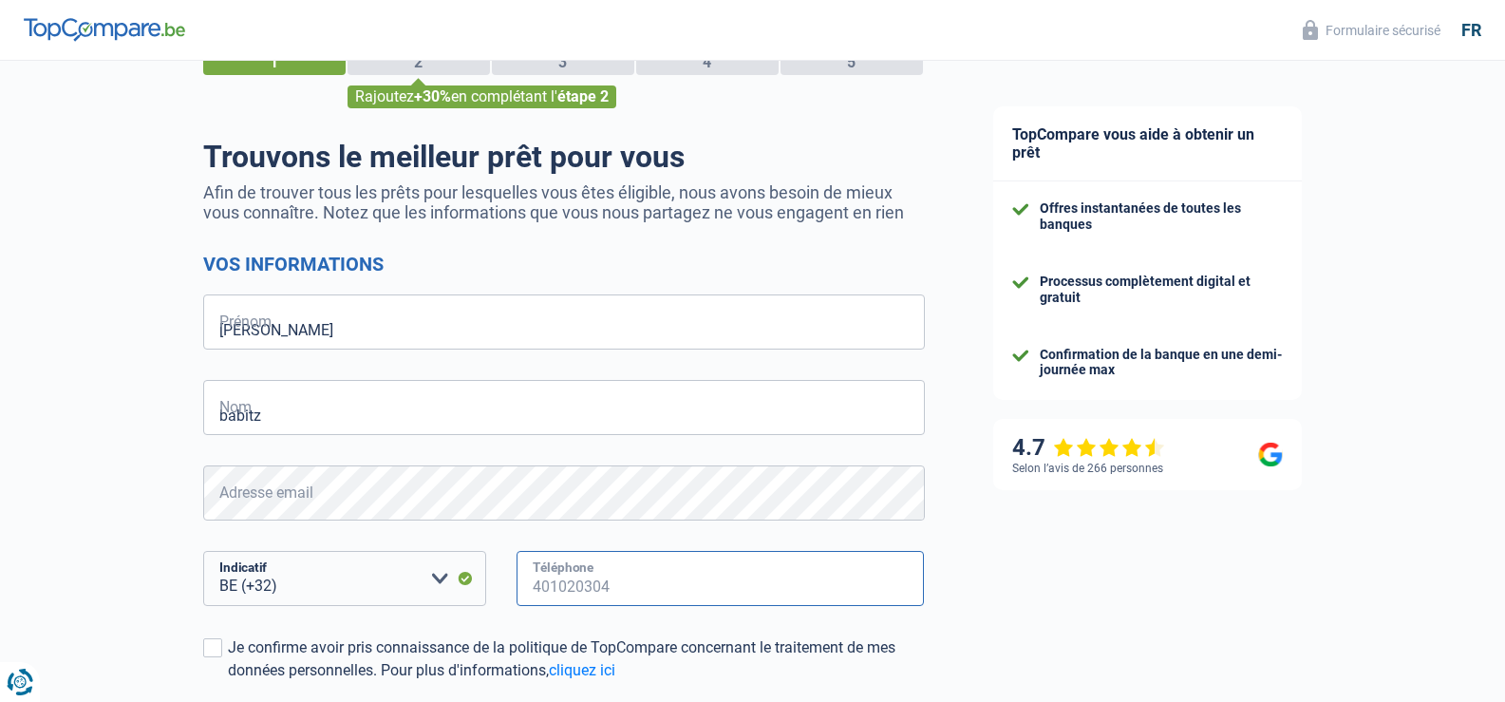
type input "495251810"
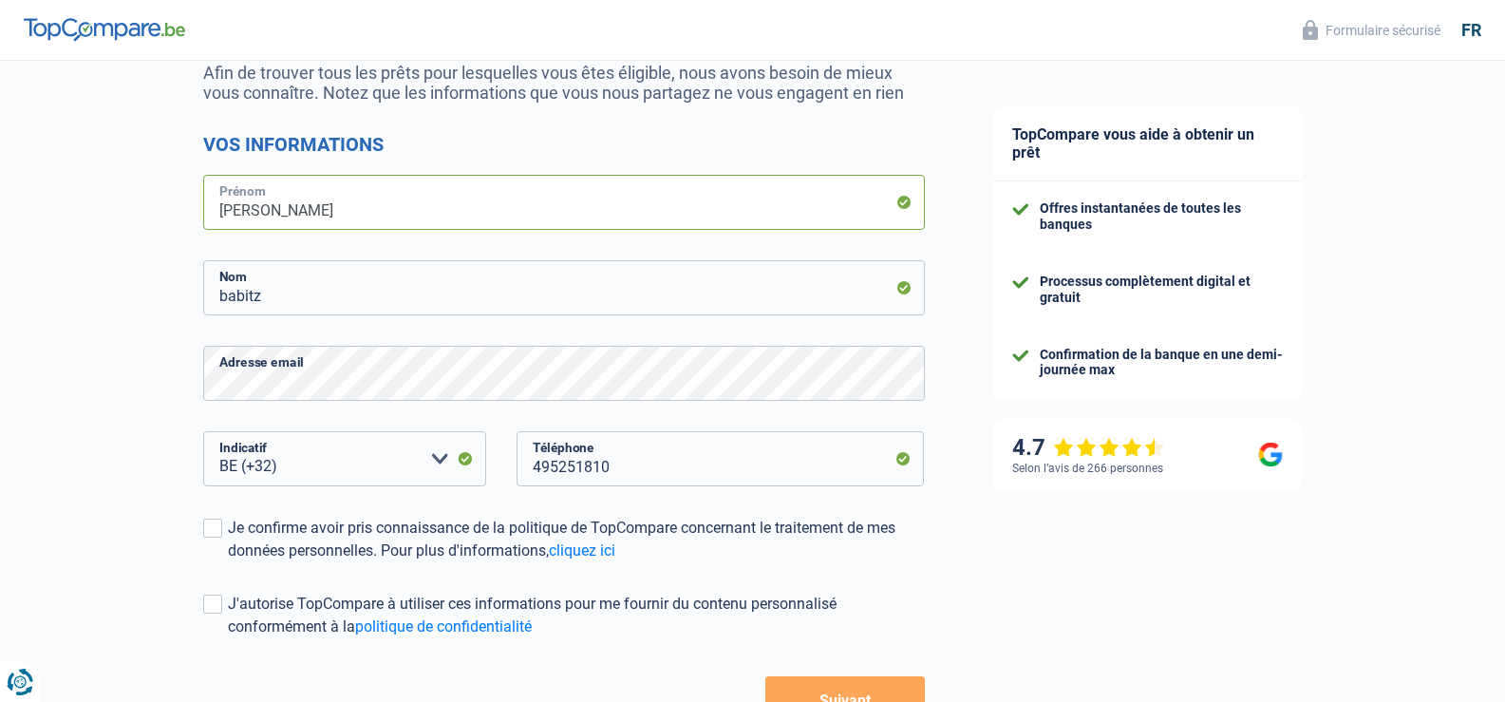
scroll to position [266, 0]
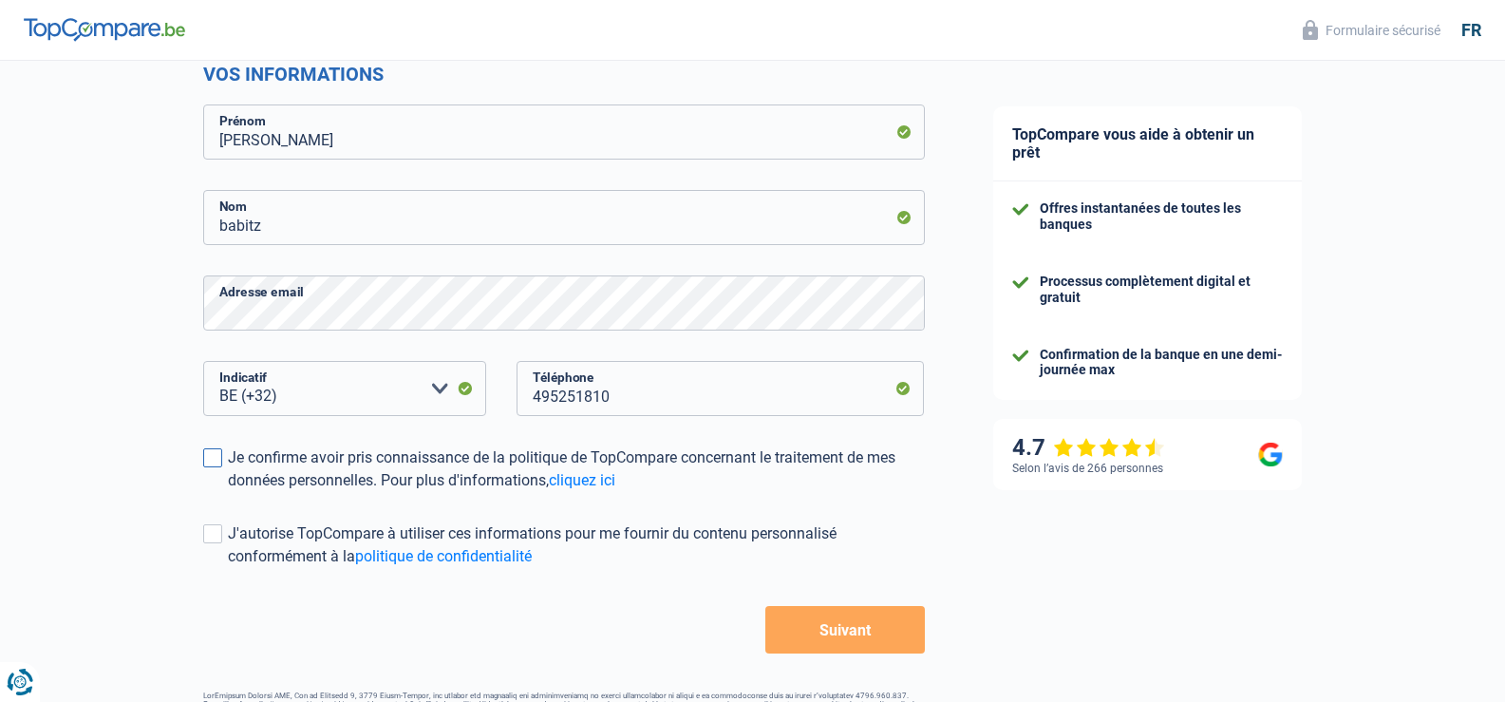
click at [212, 459] on span at bounding box center [212, 457] width 19 height 19
click at [228, 492] on input "Je confirme avoir pris connaissance de la politique de TopCompare concernant le…" at bounding box center [228, 492] width 0 height 0
click at [218, 536] on span at bounding box center [212, 533] width 19 height 19
click at [228, 568] on input "J'autorise TopCompare à utiliser ces informations pour me fournir du contenu pe…" at bounding box center [228, 568] width 0 height 0
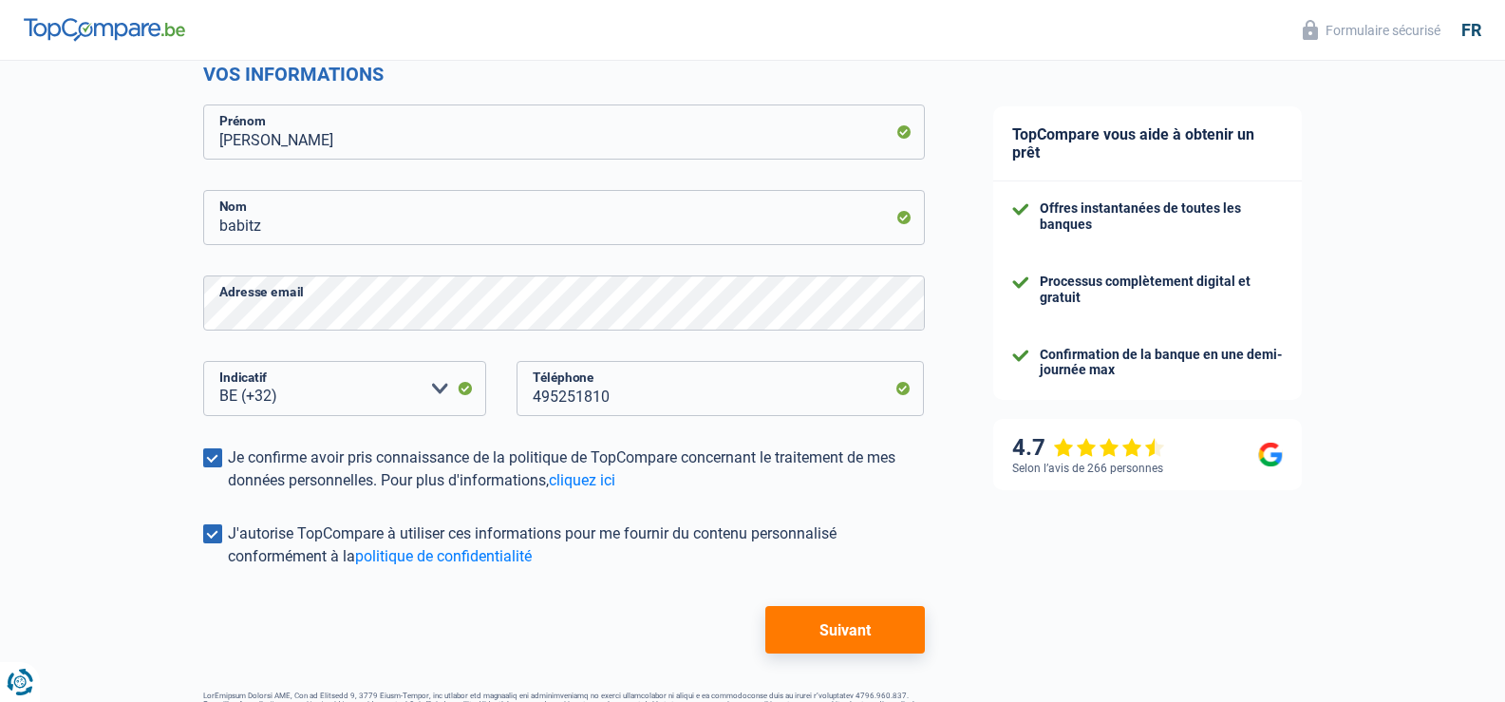
click at [849, 628] on button "Suivant" at bounding box center [844, 629] width 159 height 47
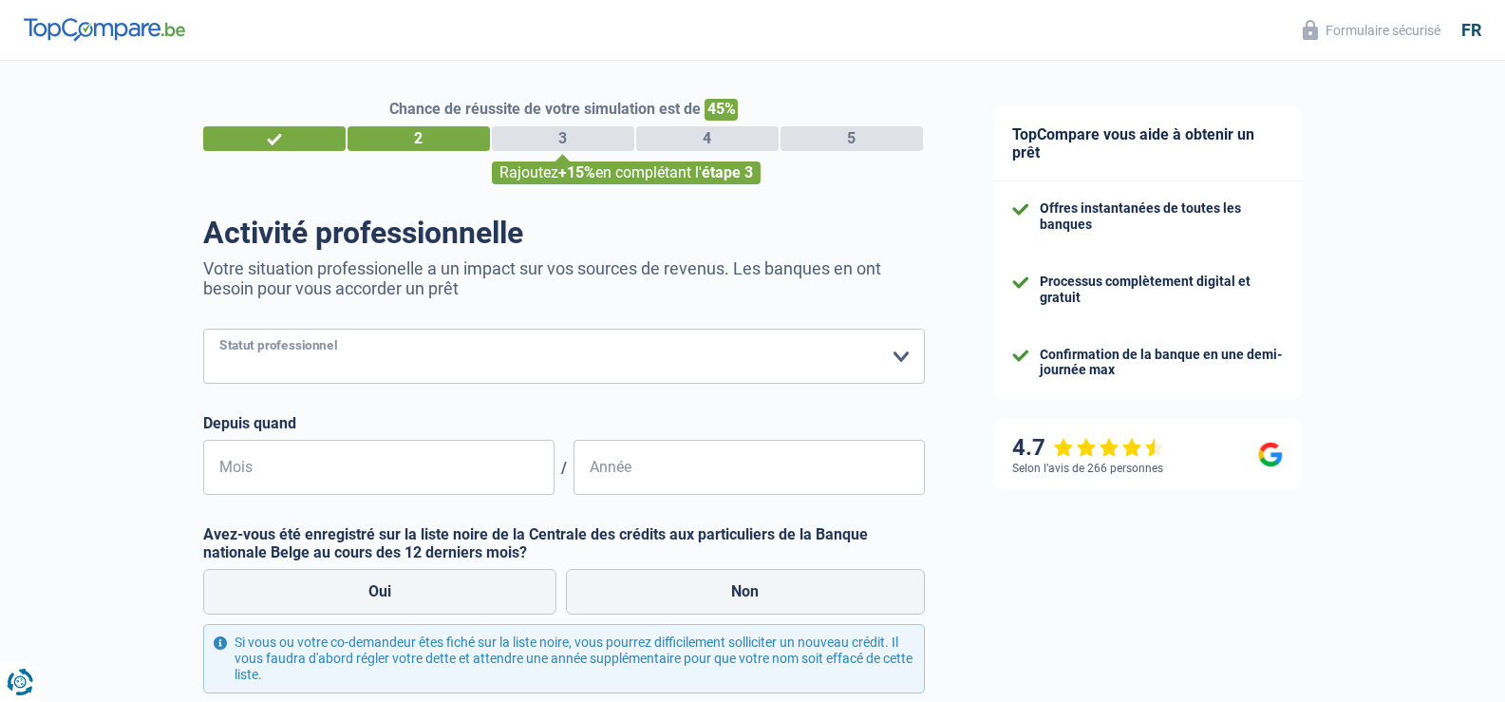
click at [240, 348] on select "Ouvrier Employé privé Employé public Invalide Indépendant Pensionné Chômeur Mut…" at bounding box center [563, 355] width 721 height 55
select select "retired"
click at [203, 330] on select "Ouvrier Employé privé Employé public Invalide Indépendant Pensionné Chômeur Mut…" at bounding box center [563, 355] width 721 height 55
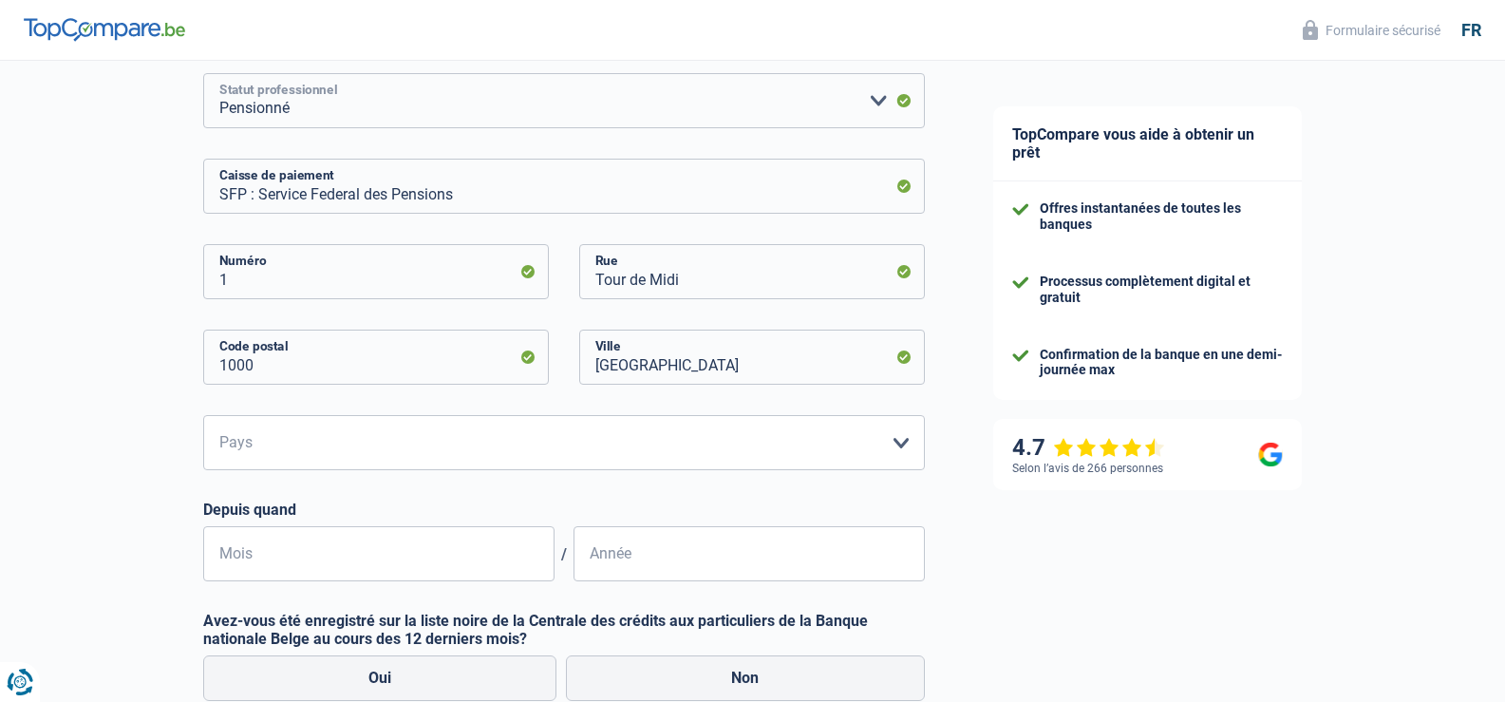
scroll to position [316, 0]
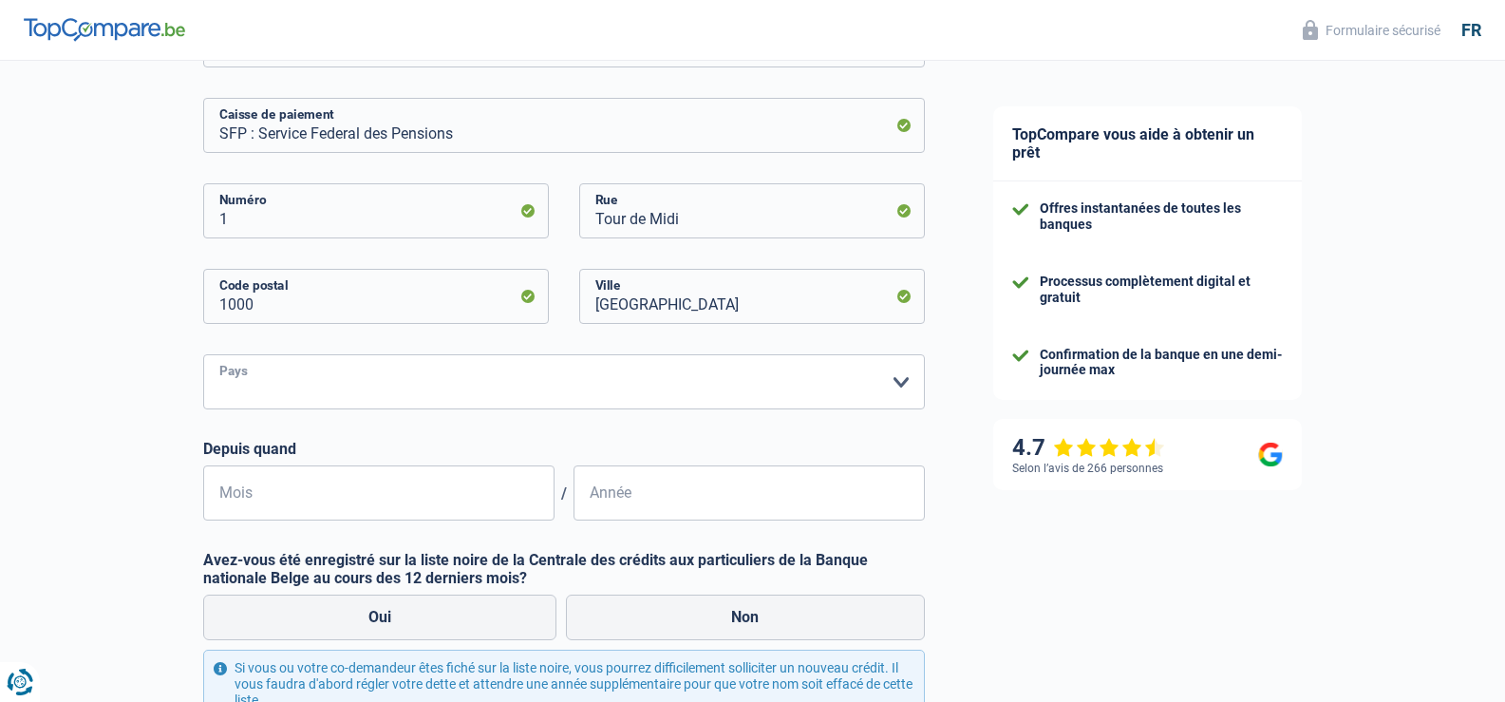
click at [903, 384] on select "Belgique Luxembourg Veuillez sélectionner une option" at bounding box center [563, 381] width 721 height 55
select select "BE"
click at [203, 356] on select "Belgique Luxembourg Veuillez sélectionner une option" at bounding box center [563, 381] width 721 height 55
click at [122, 533] on div "Chance de réussite de votre simulation est de 45% 1 2 3 4 5 Rajoutez +15% en co…" at bounding box center [479, 323] width 959 height 1172
click at [269, 500] on input "Mois" at bounding box center [378, 492] width 351 height 55
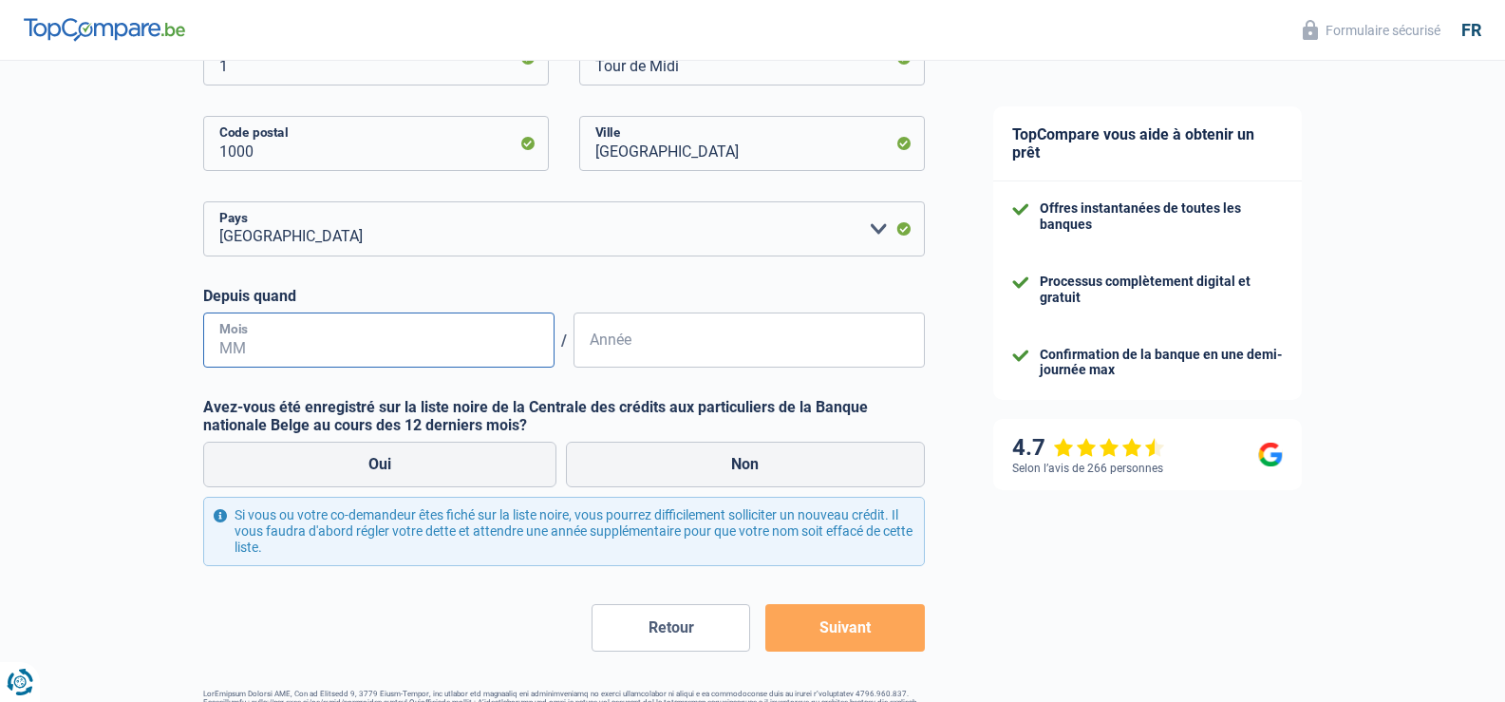
scroll to position [531, 0]
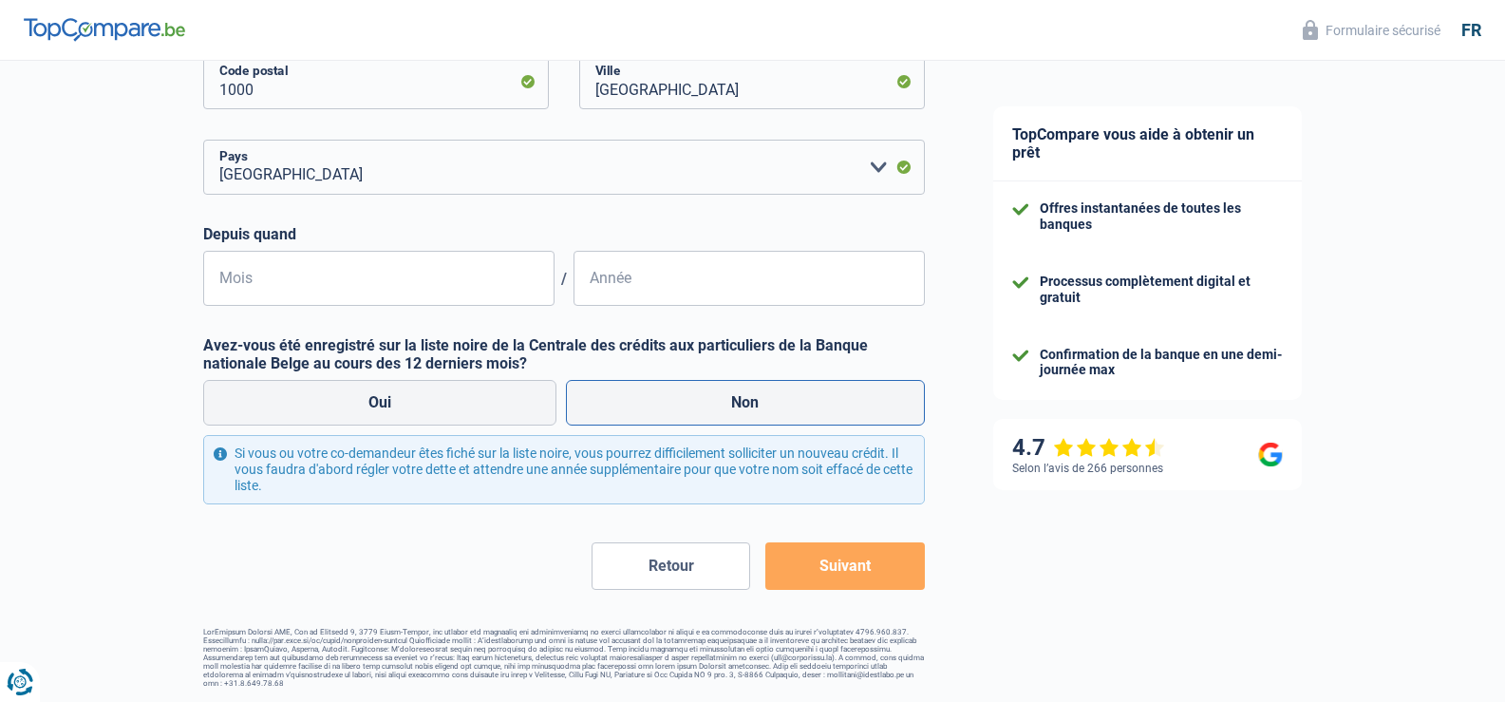
click at [730, 398] on label "Non" at bounding box center [745, 403] width 359 height 46
click at [730, 398] on input "Non" at bounding box center [745, 403] width 359 height 46
radio input "true"
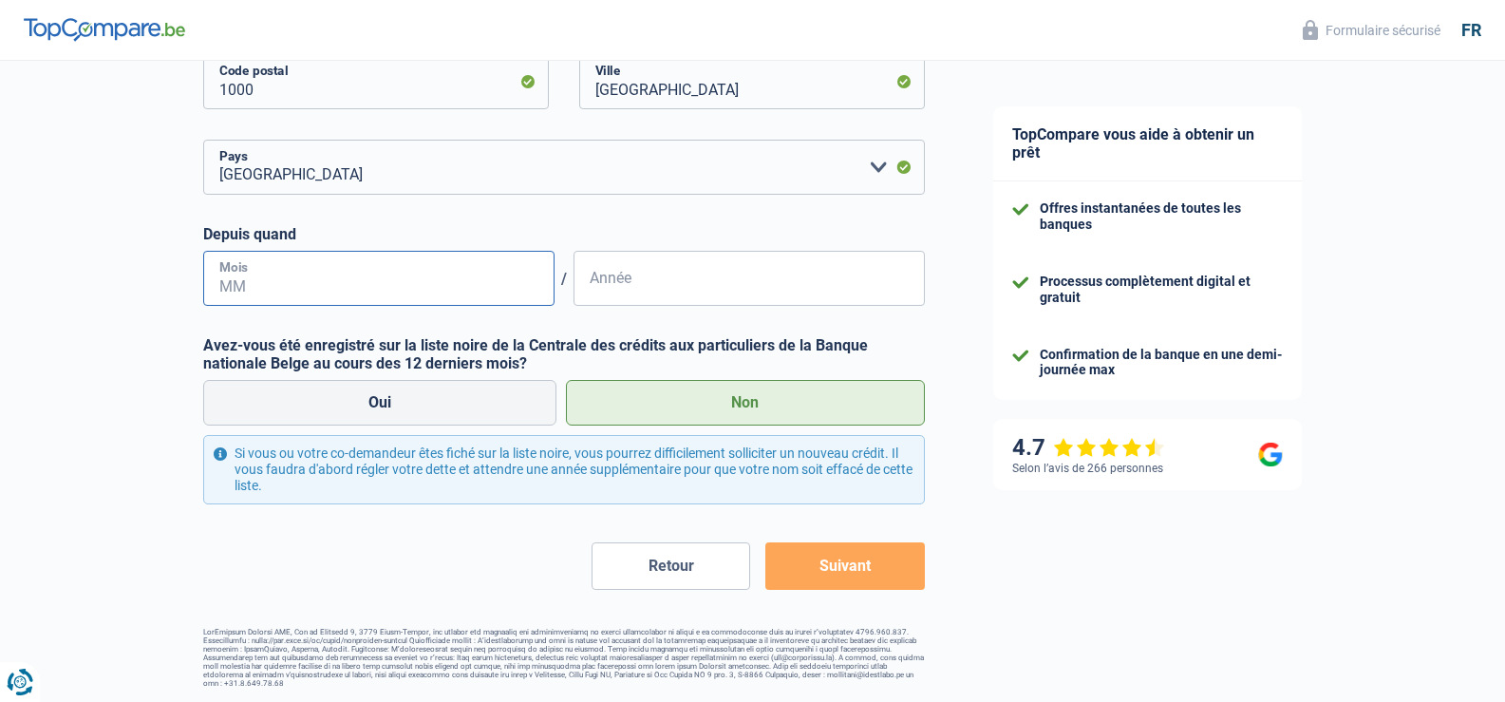
click at [231, 275] on input "Mois" at bounding box center [378, 278] width 351 height 55
click at [853, 554] on button "Suivant" at bounding box center [844, 565] width 159 height 47
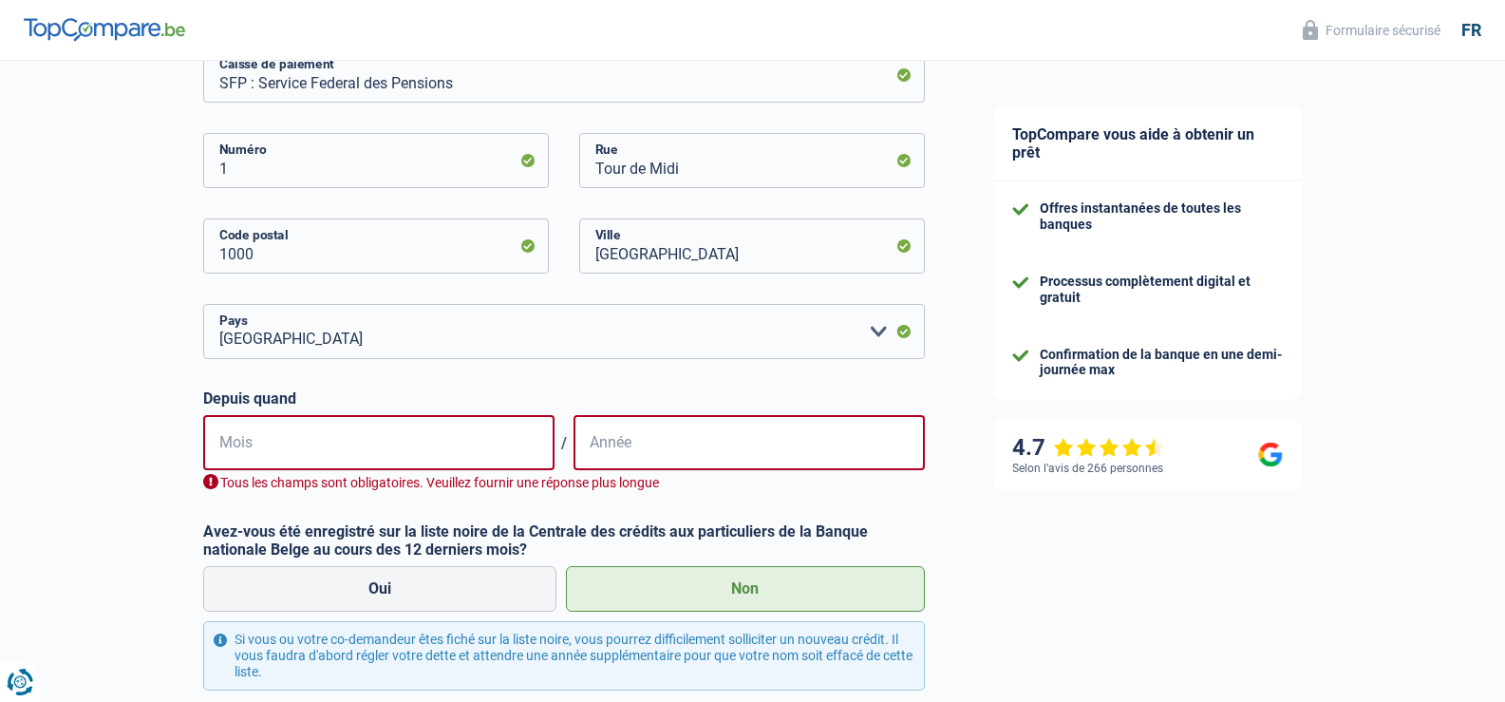
scroll to position [467, 0]
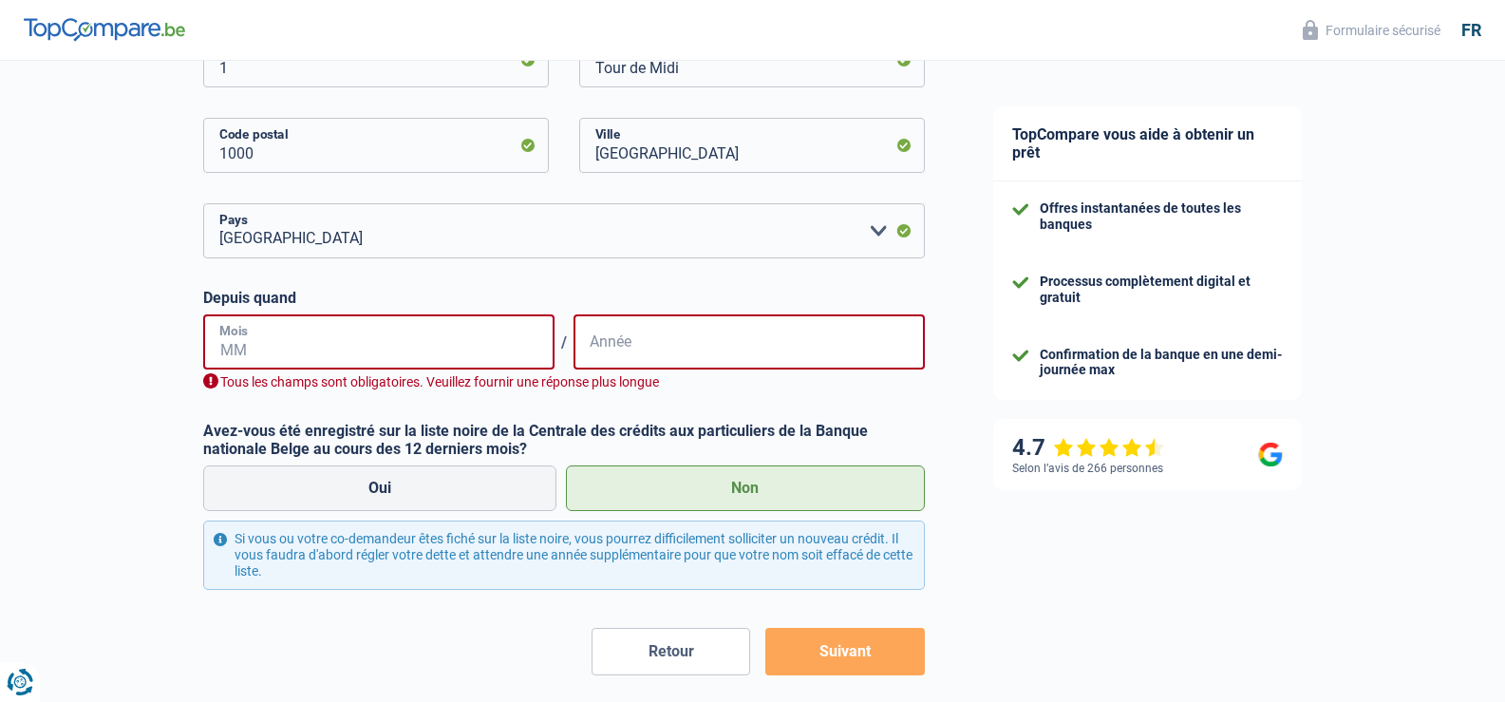
click at [225, 344] on input "Mois" at bounding box center [378, 341] width 351 height 55
type input "05"
click at [626, 341] on input "Année" at bounding box center [748, 341] width 351 height 55
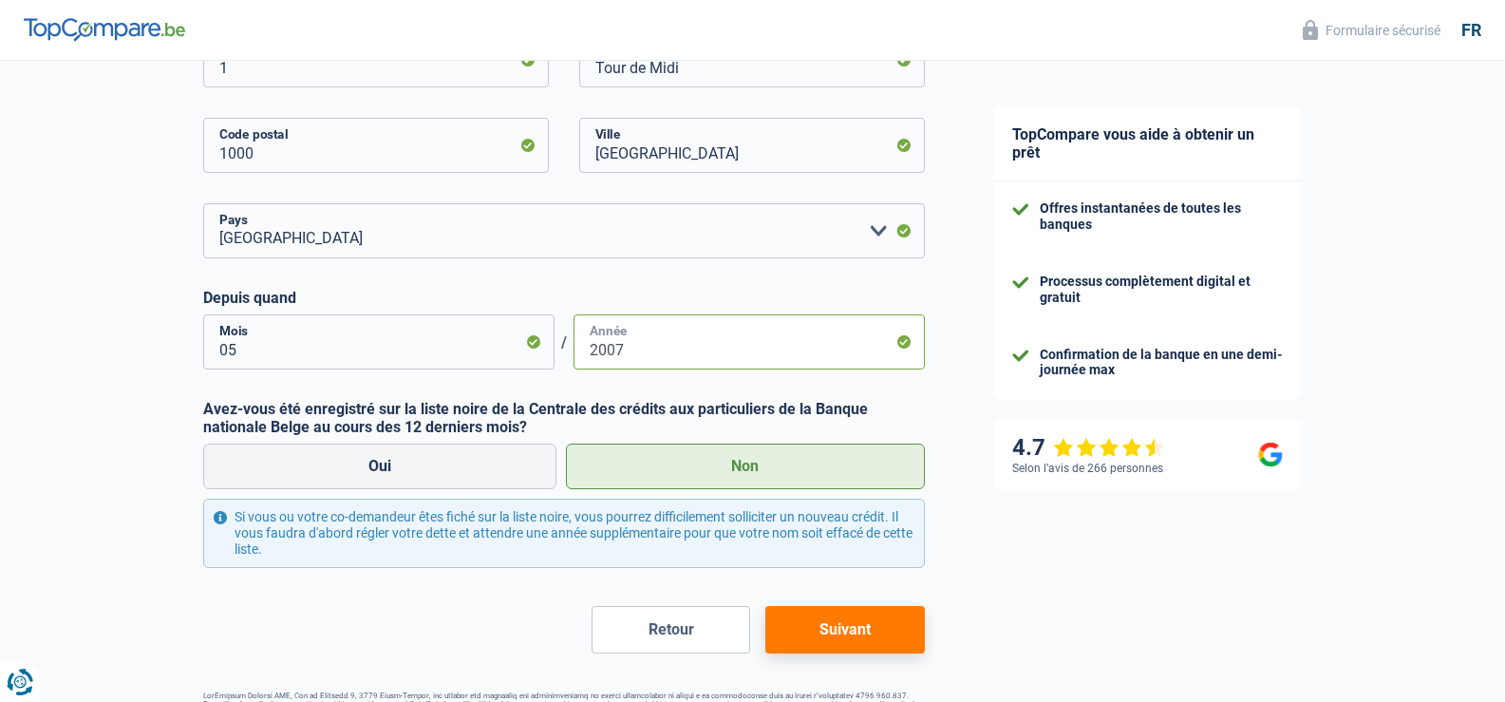
type input "2007"
click at [859, 628] on button "Suivant" at bounding box center [844, 629] width 159 height 47
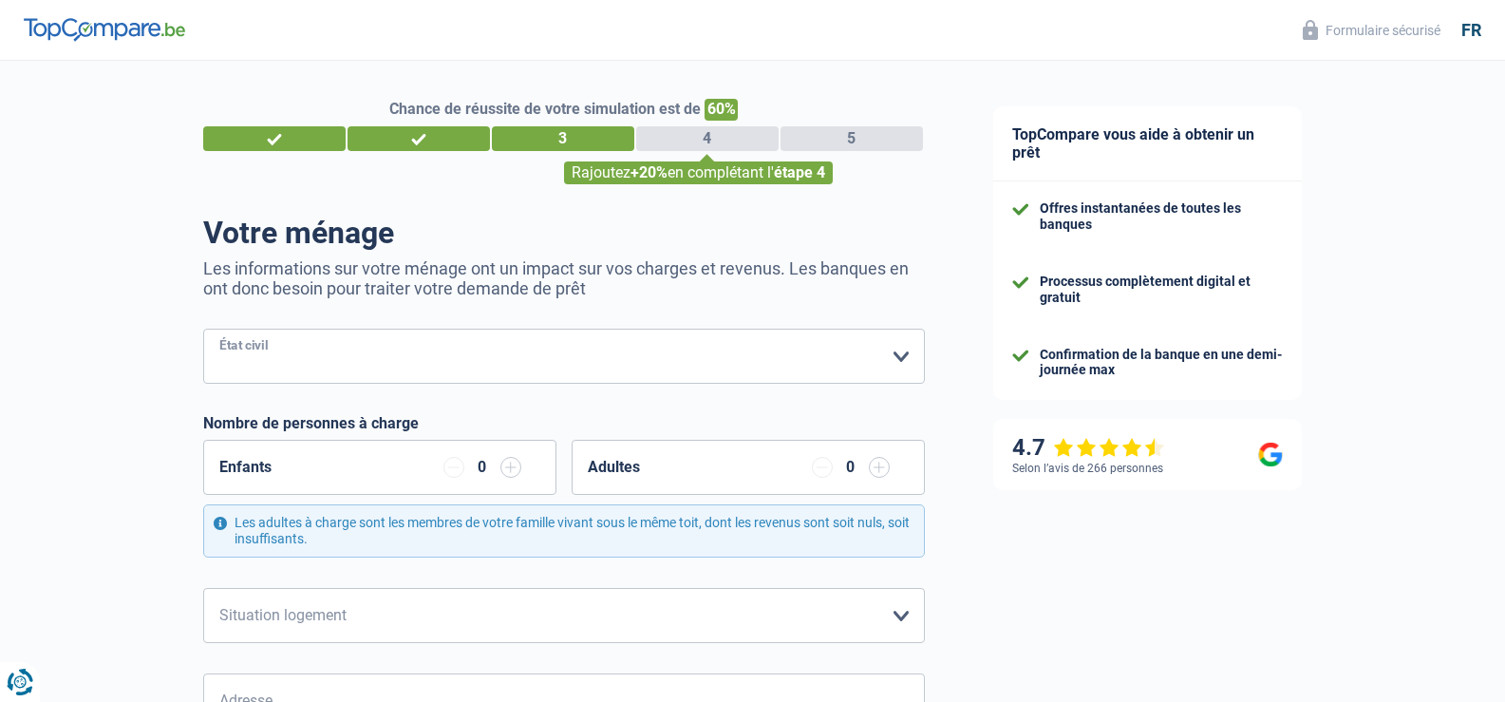
click at [906, 357] on select "[PERSON_NAME](e) Cohabitant(e) légal(e) Divorcé(e) Veuf(ve) Séparé (de fait) Ve…" at bounding box center [563, 355] width 721 height 55
select select "cohabitation"
click at [203, 330] on select "[PERSON_NAME](e) Cohabitant(e) légal(e) Divorcé(e) Veuf(ve) Séparé (de fait) Ve…" at bounding box center [563, 355] width 721 height 55
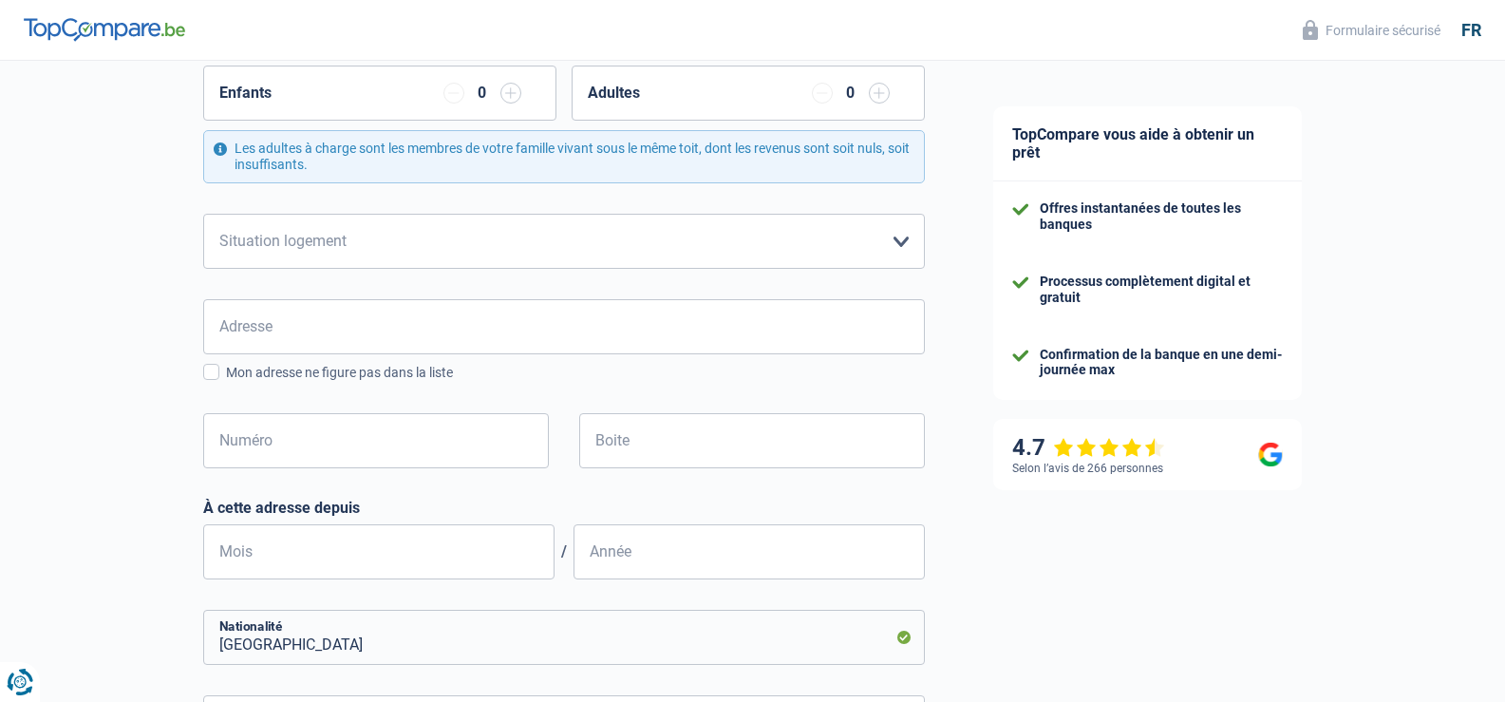
scroll to position [380, 0]
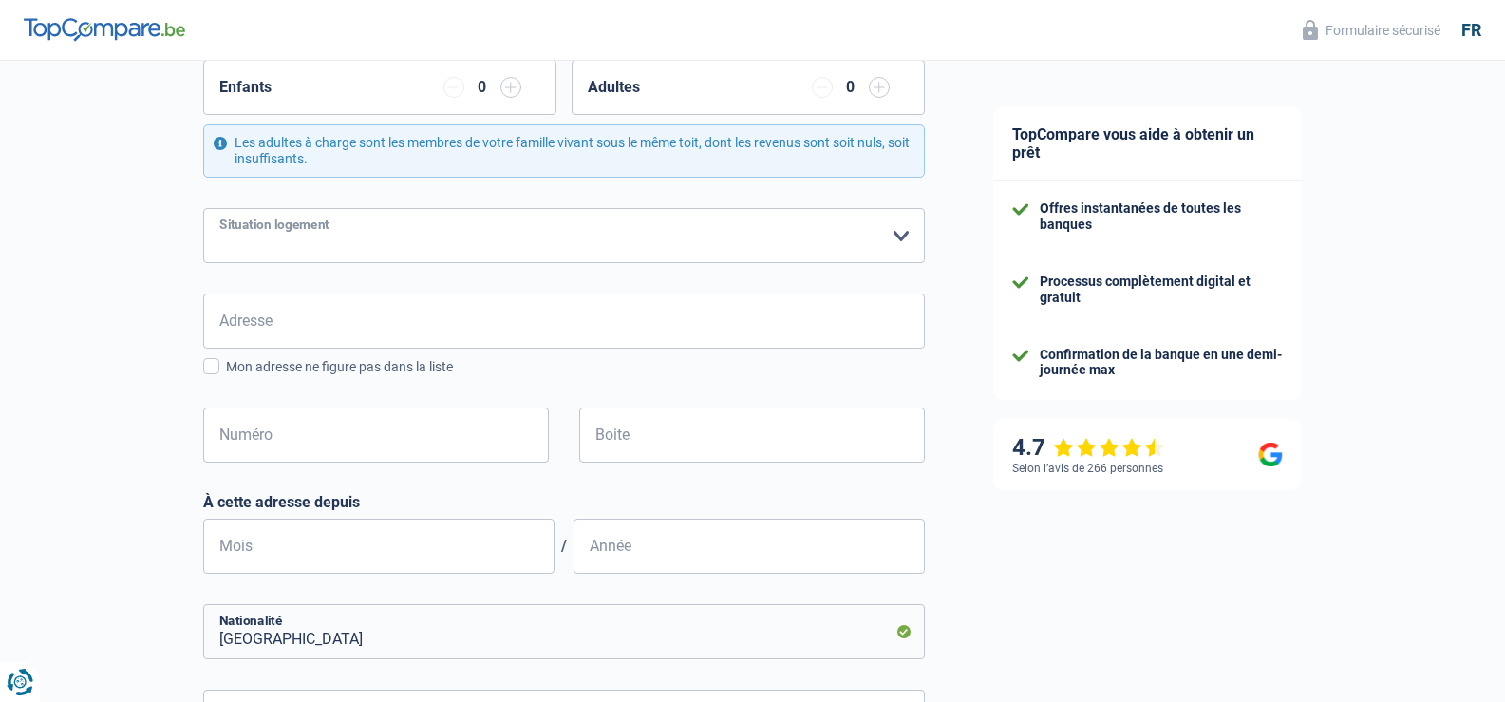
click at [903, 235] on select "Locataire Propriétaire avec prêt hypothécaire Propriétaire sans prêt hypothécai…" at bounding box center [563, 235] width 721 height 55
select select "rents"
click at [203, 209] on select "Locataire Propriétaire avec prêt hypothécaire Propriétaire sans prêt hypothécai…" at bounding box center [563, 235] width 721 height 55
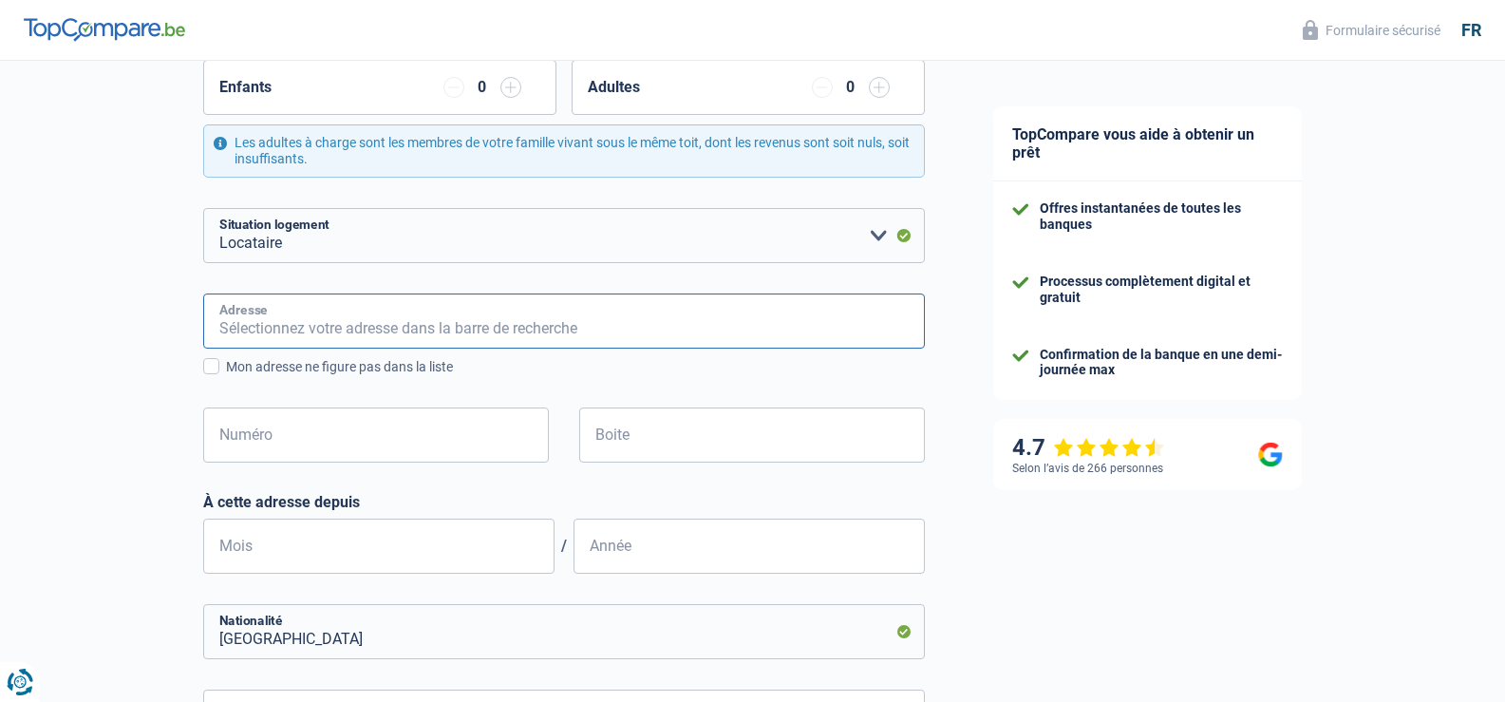
click at [235, 332] on input "Adresse" at bounding box center [563, 320] width 721 height 55
type input "du tige 236/1"
type input "[GEOGRAPHIC_DATA]"
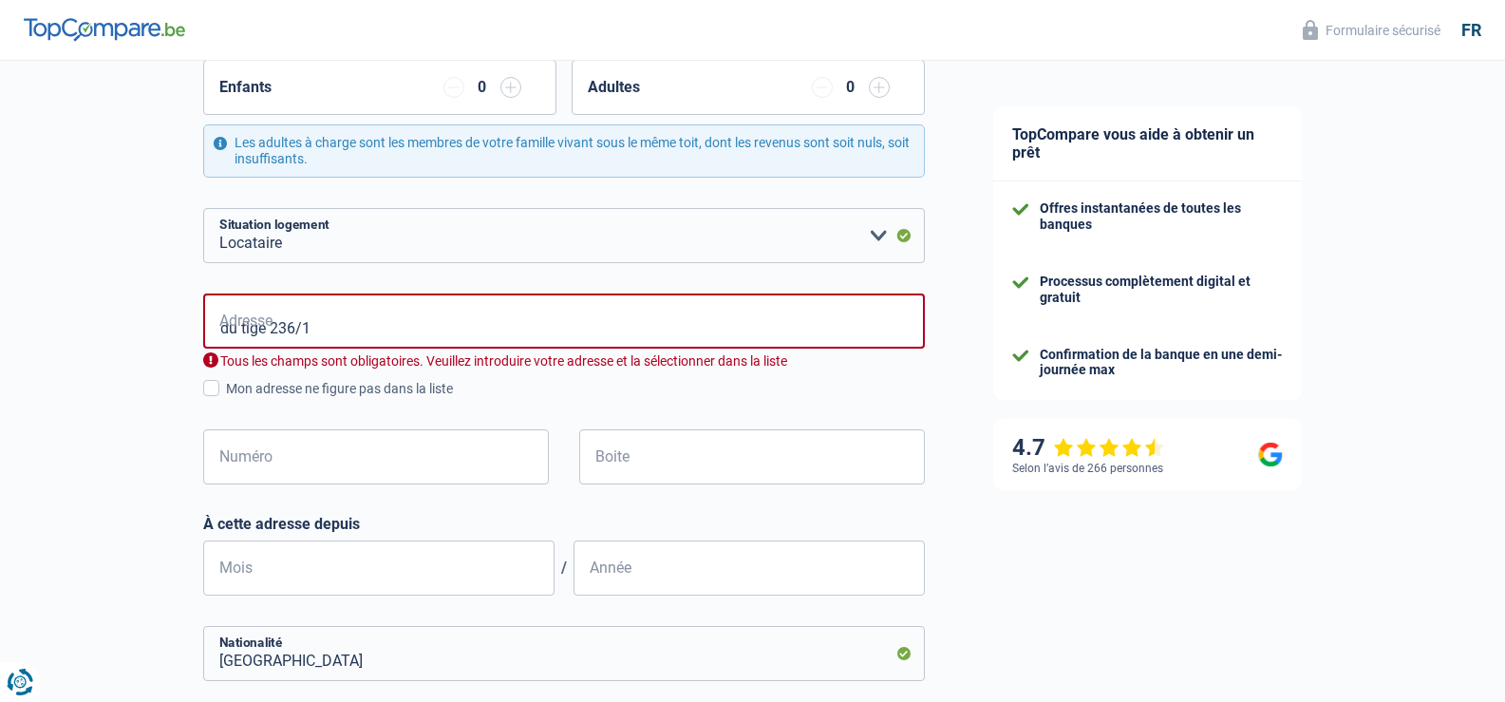
type input "[GEOGRAPHIC_DATA]"
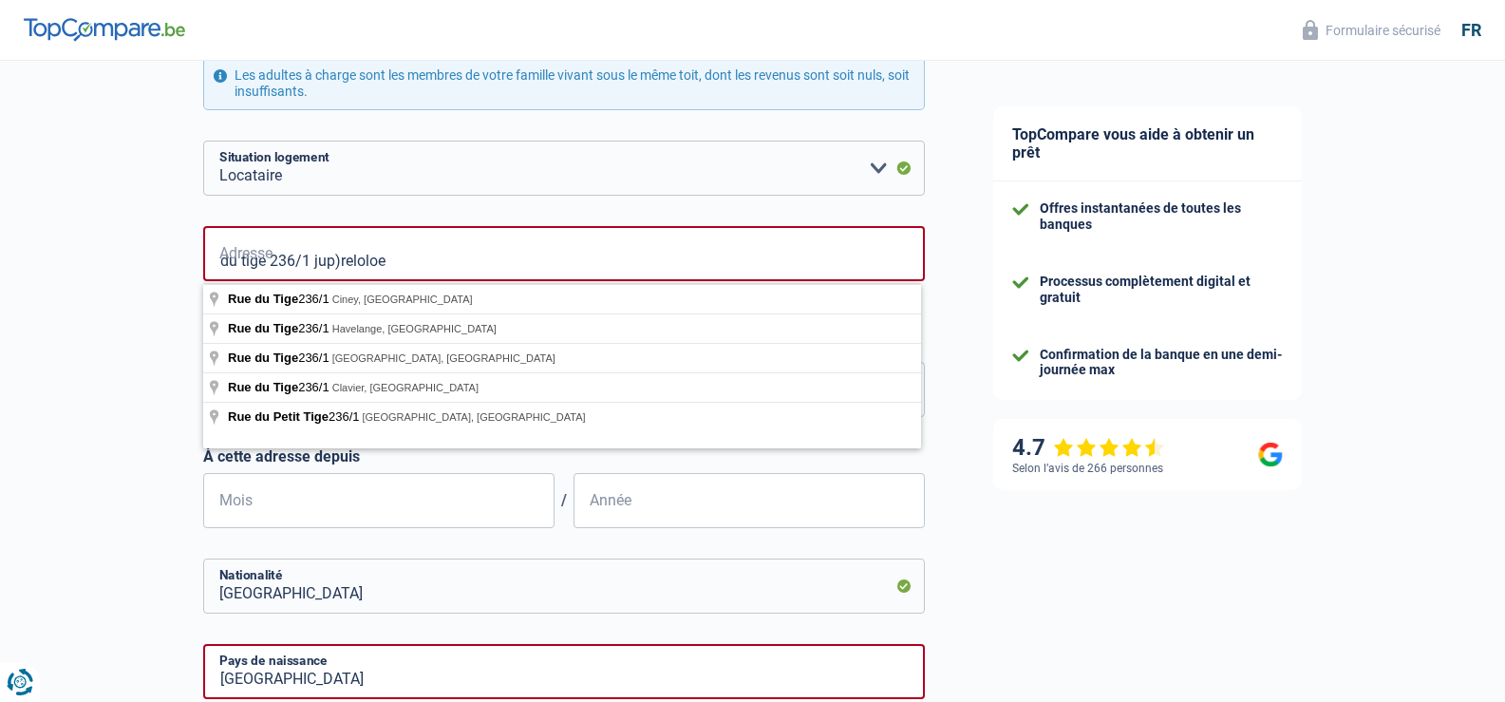
scroll to position [443, 0]
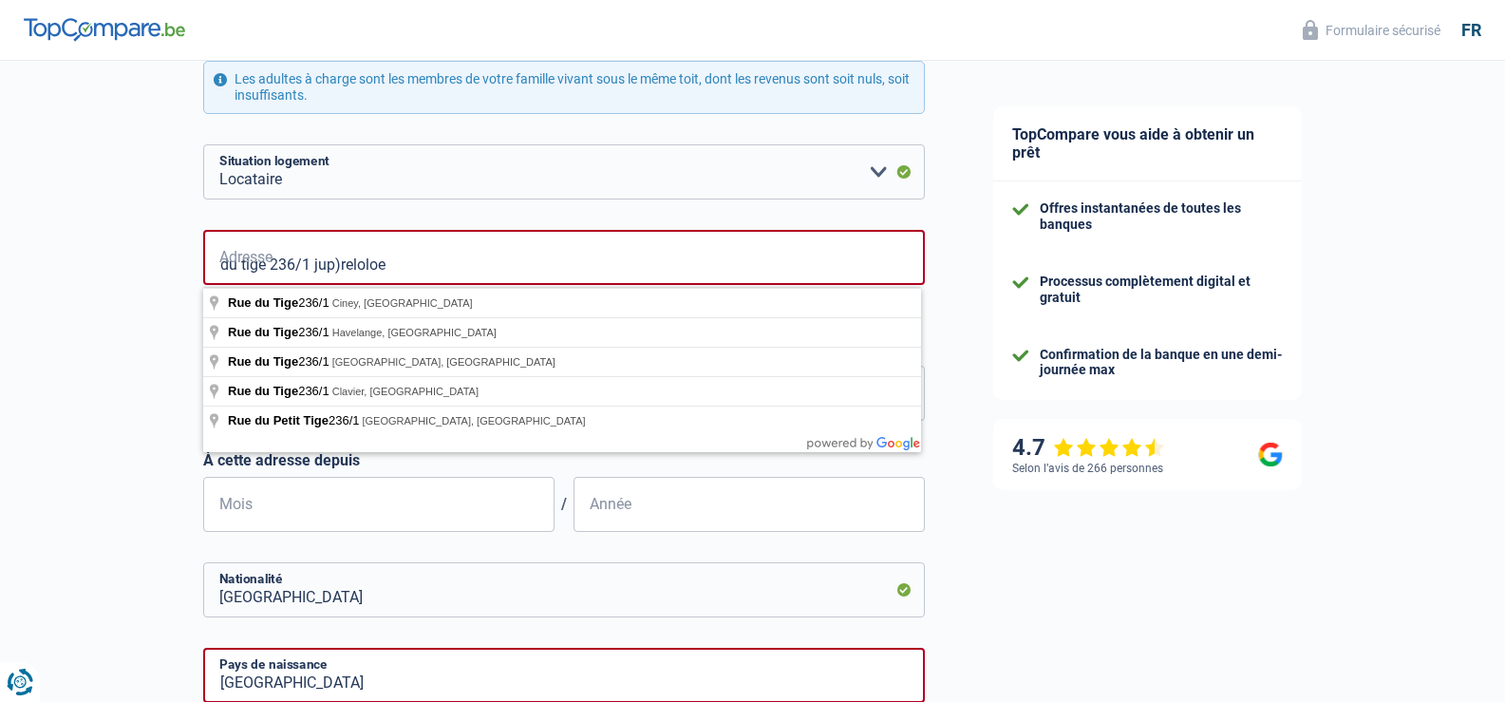
drag, startPoint x: 339, startPoint y: 264, endPoint x: 438, endPoint y: 277, distance: 99.6
click at [340, 263] on input "du tige 236/1 jup)reloloe" at bounding box center [563, 257] width 721 height 55
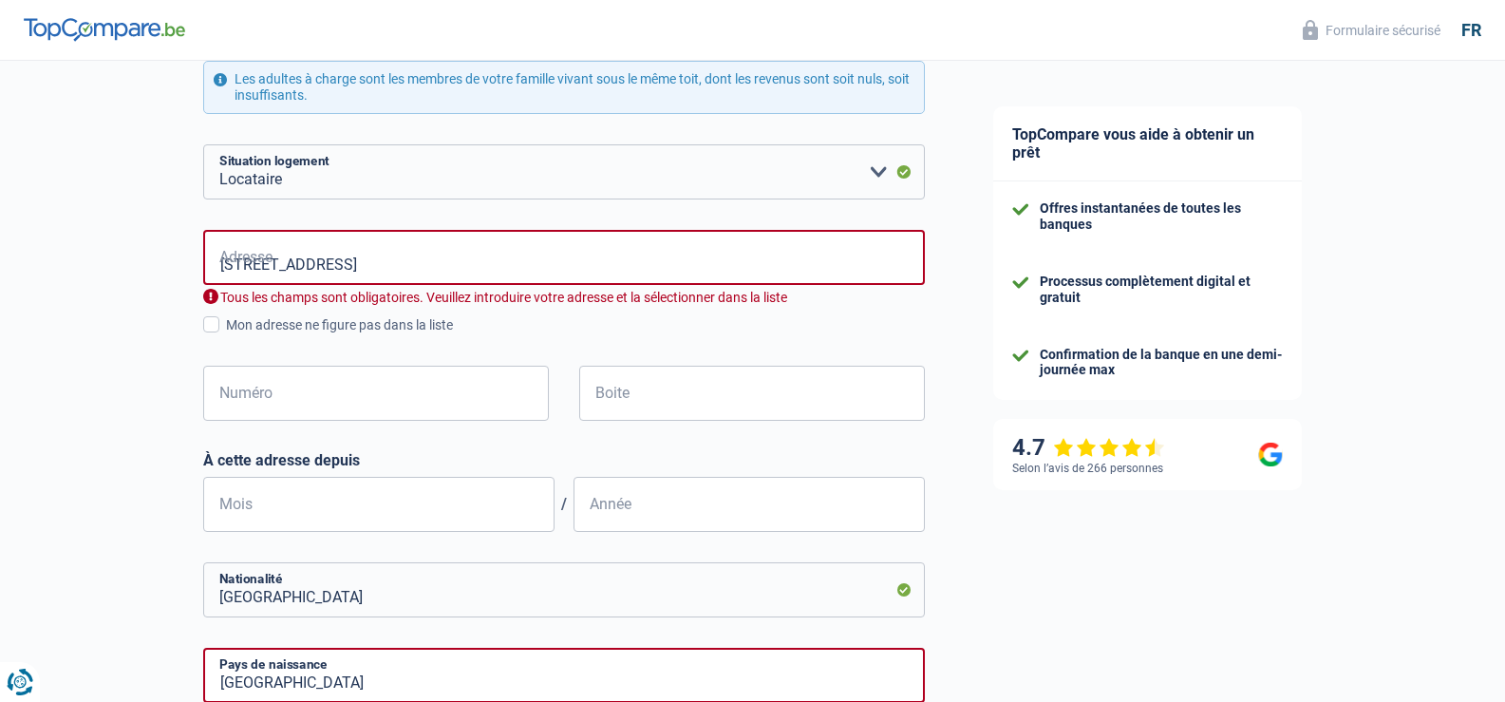
type input "[STREET_ADDRESS]"
type input "236"
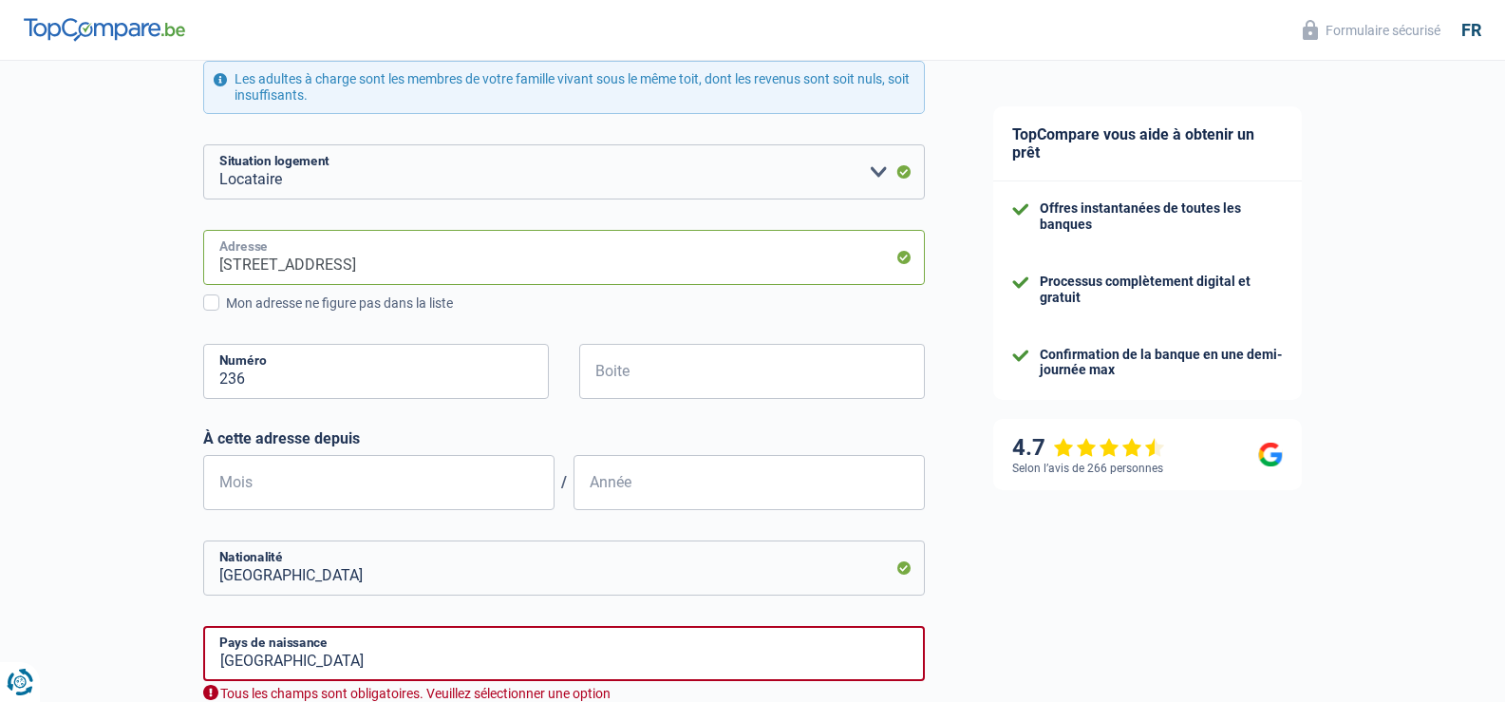
click at [440, 264] on input "[STREET_ADDRESS]" at bounding box center [563, 257] width 721 height 55
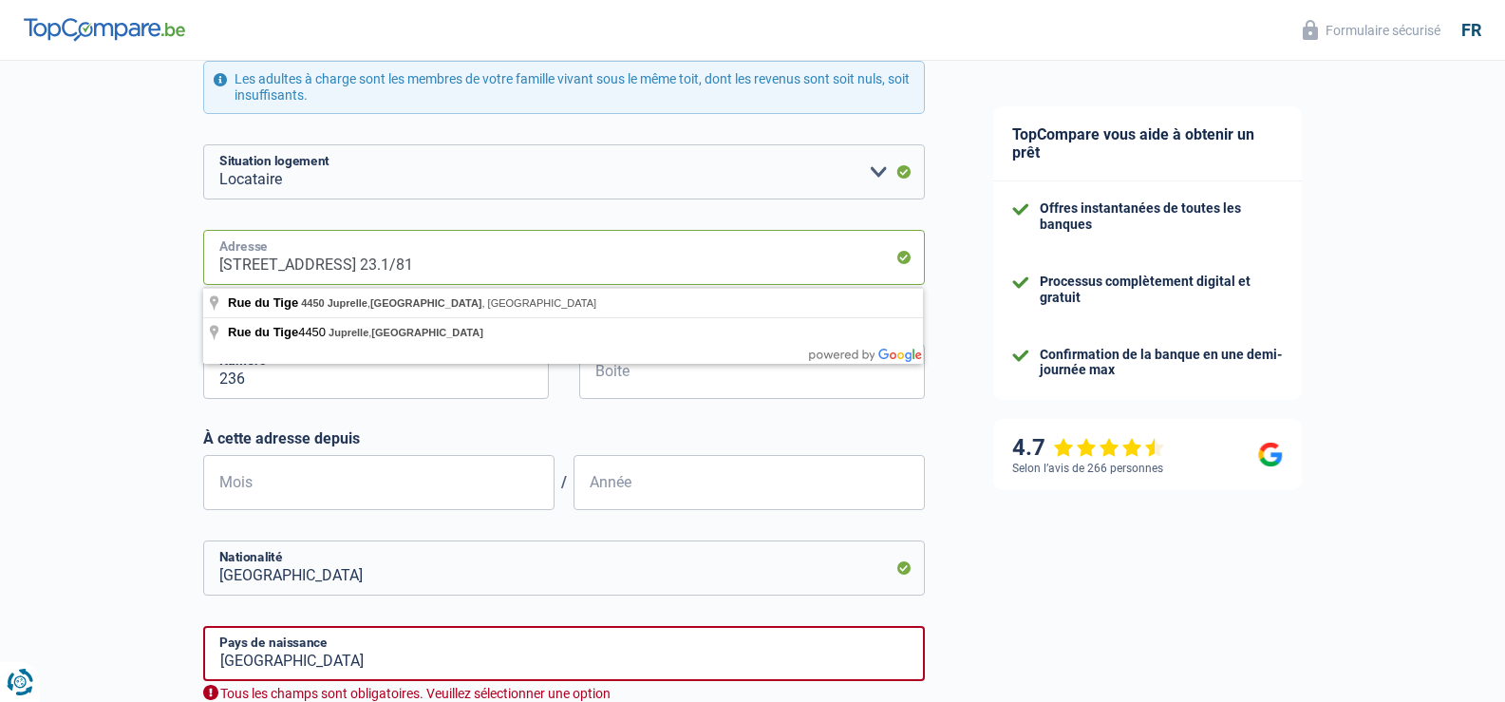
click at [471, 261] on input "[STREET_ADDRESS] 23.1/81" at bounding box center [563, 257] width 721 height 55
click at [457, 265] on input "[STREET_ADDRESS] 23.1/1" at bounding box center [563, 257] width 721 height 55
type input "[STREET_ADDRESS] 236/1"
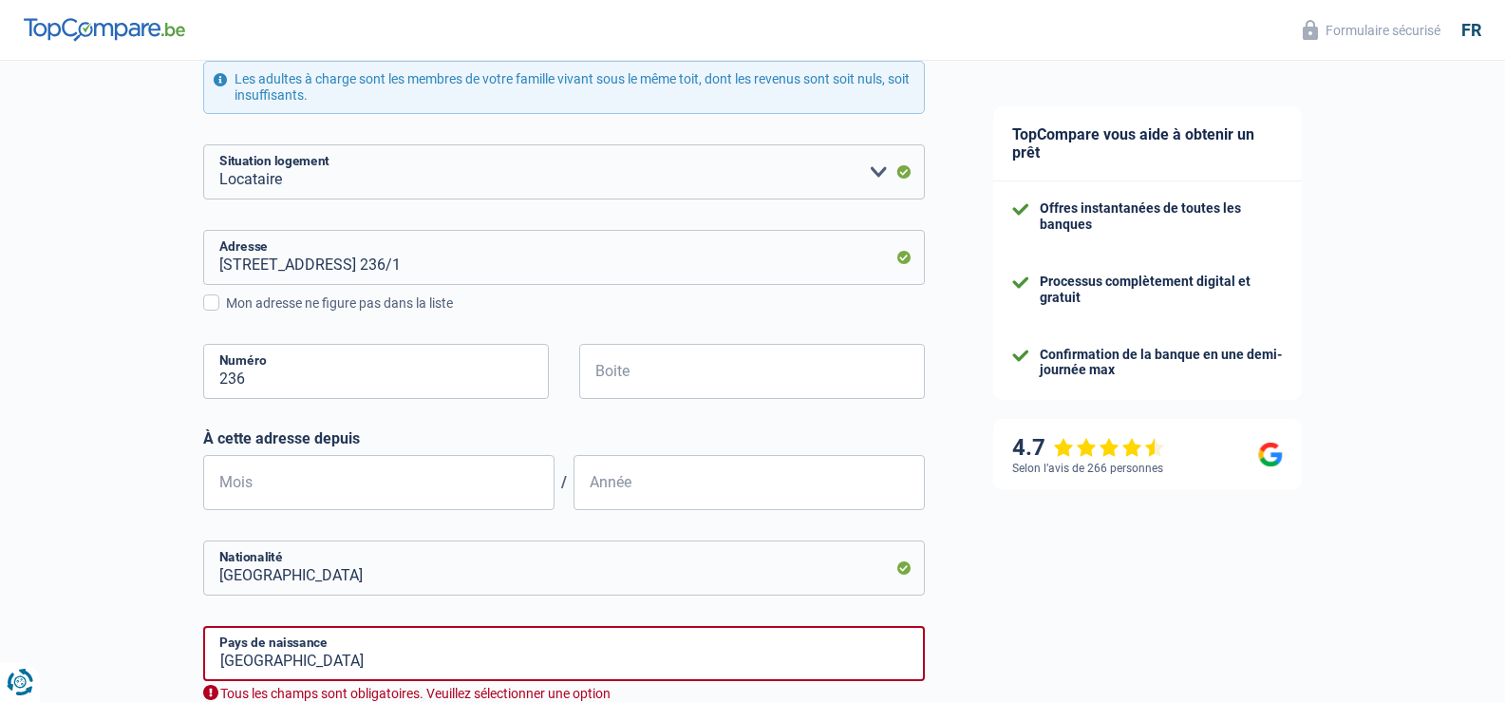
click at [119, 457] on div "Chance de réussite de votre simulation est de 60% 1 2 3 4 5 Rajoutez +20% en co…" at bounding box center [479, 337] width 959 height 1454
click at [608, 370] on input "Boite" at bounding box center [752, 371] width 346 height 55
type input "1"
click at [222, 480] on input "Mois" at bounding box center [378, 482] width 351 height 55
click at [237, 486] on input "20" at bounding box center [378, 482] width 351 height 55
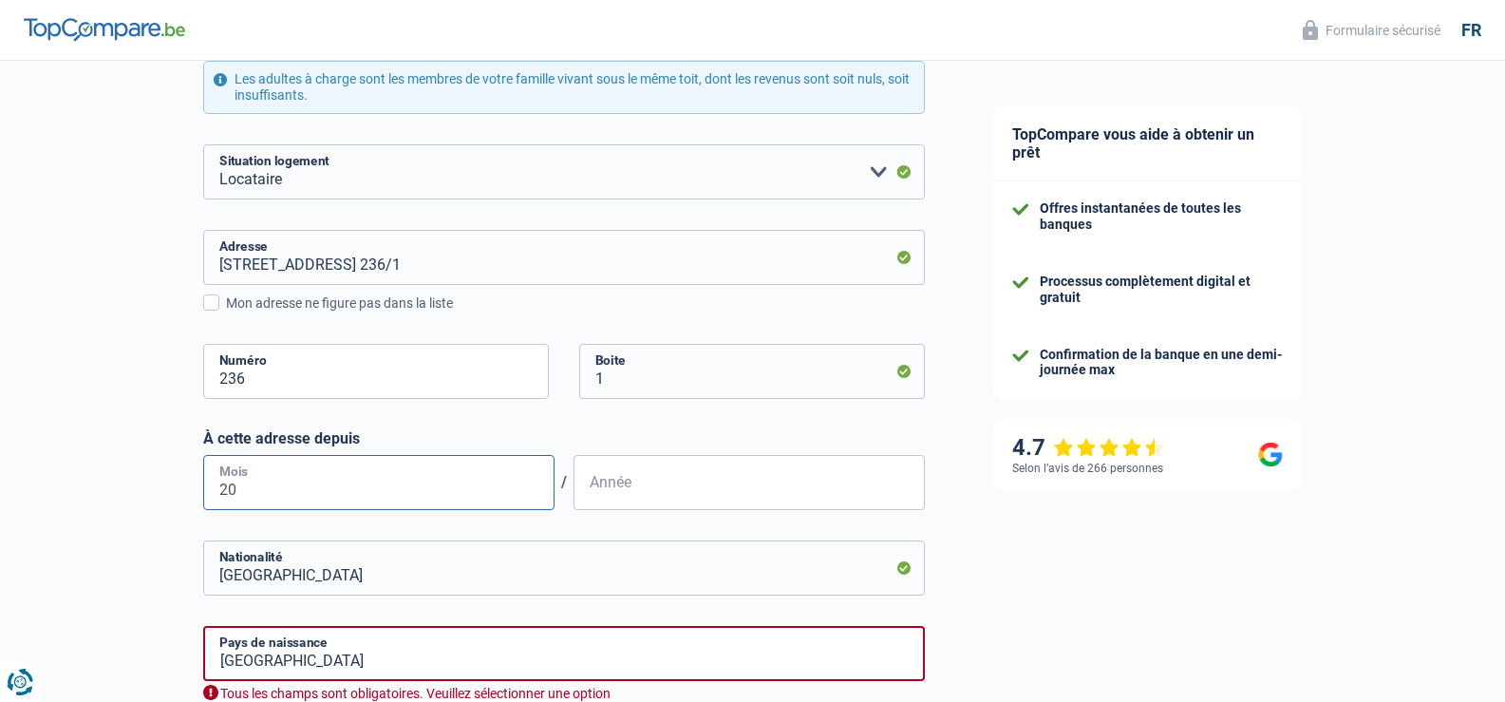
type input "2"
type input "03"
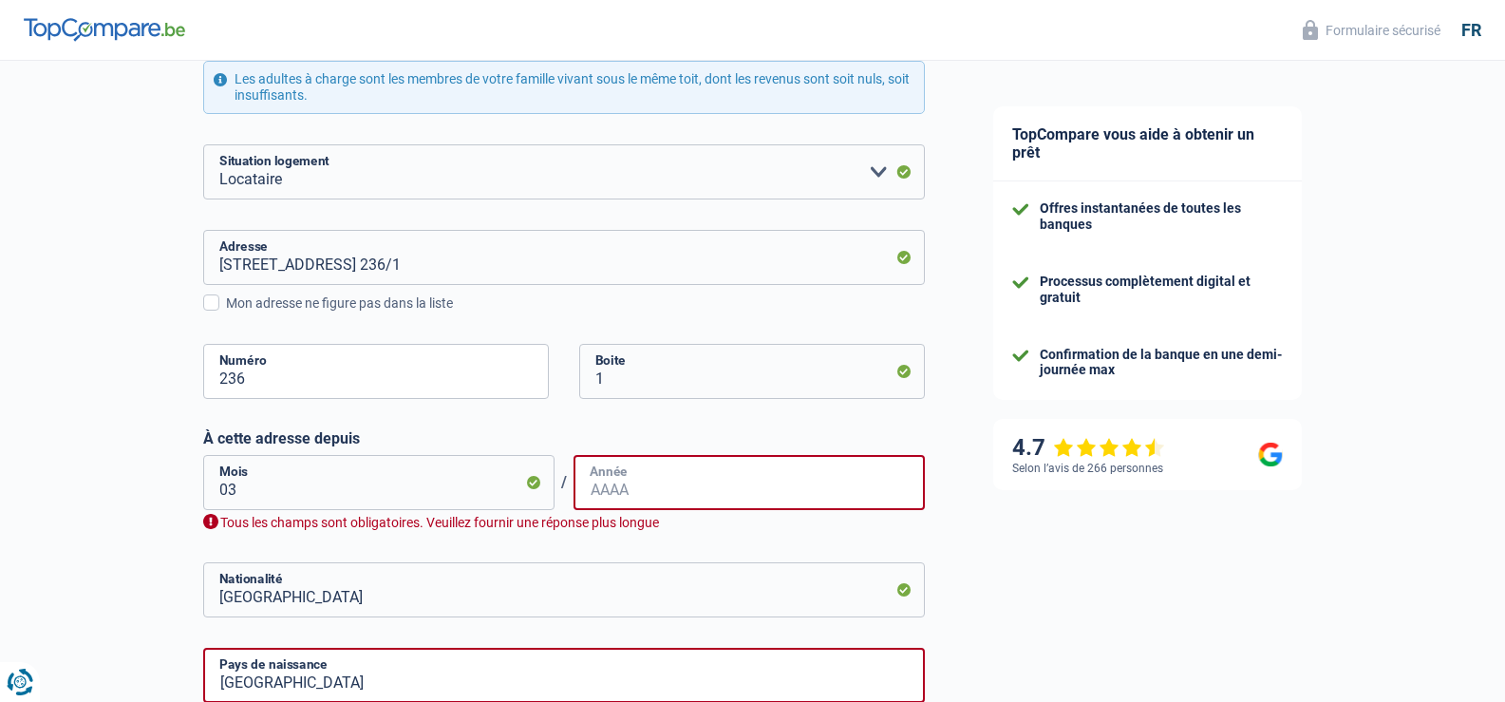
click at [627, 478] on input "Année" at bounding box center [748, 482] width 351 height 55
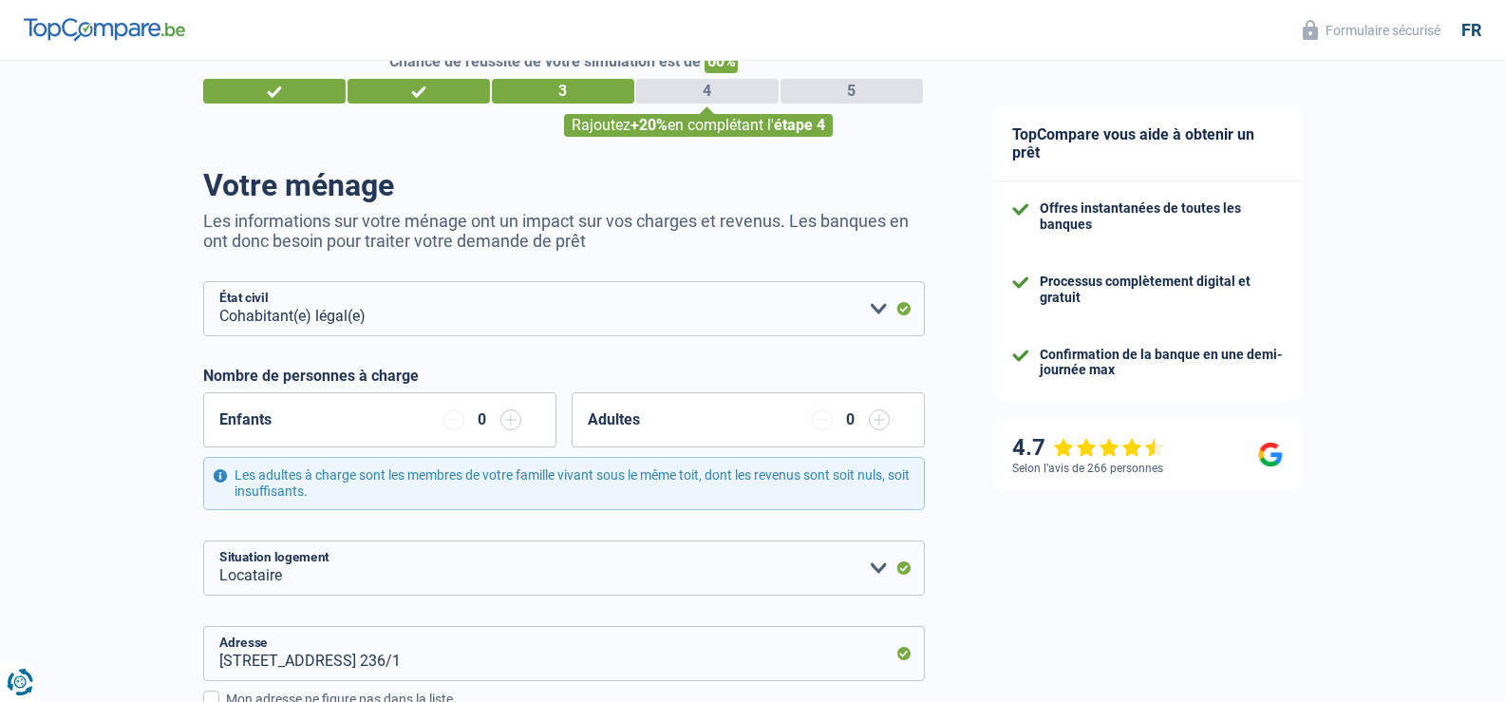
scroll to position [126, 0]
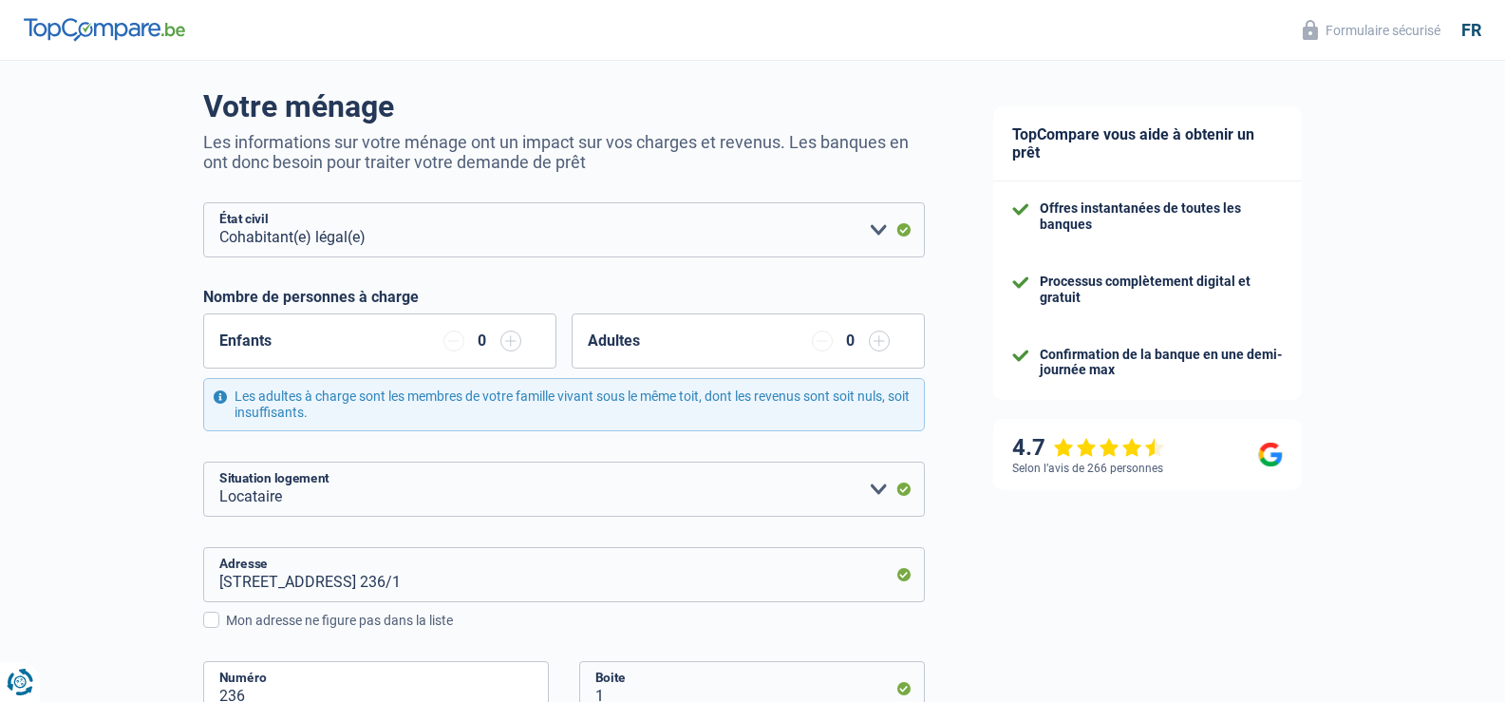
type input "2015"
click at [878, 345] on input "button" at bounding box center [879, 340] width 21 height 21
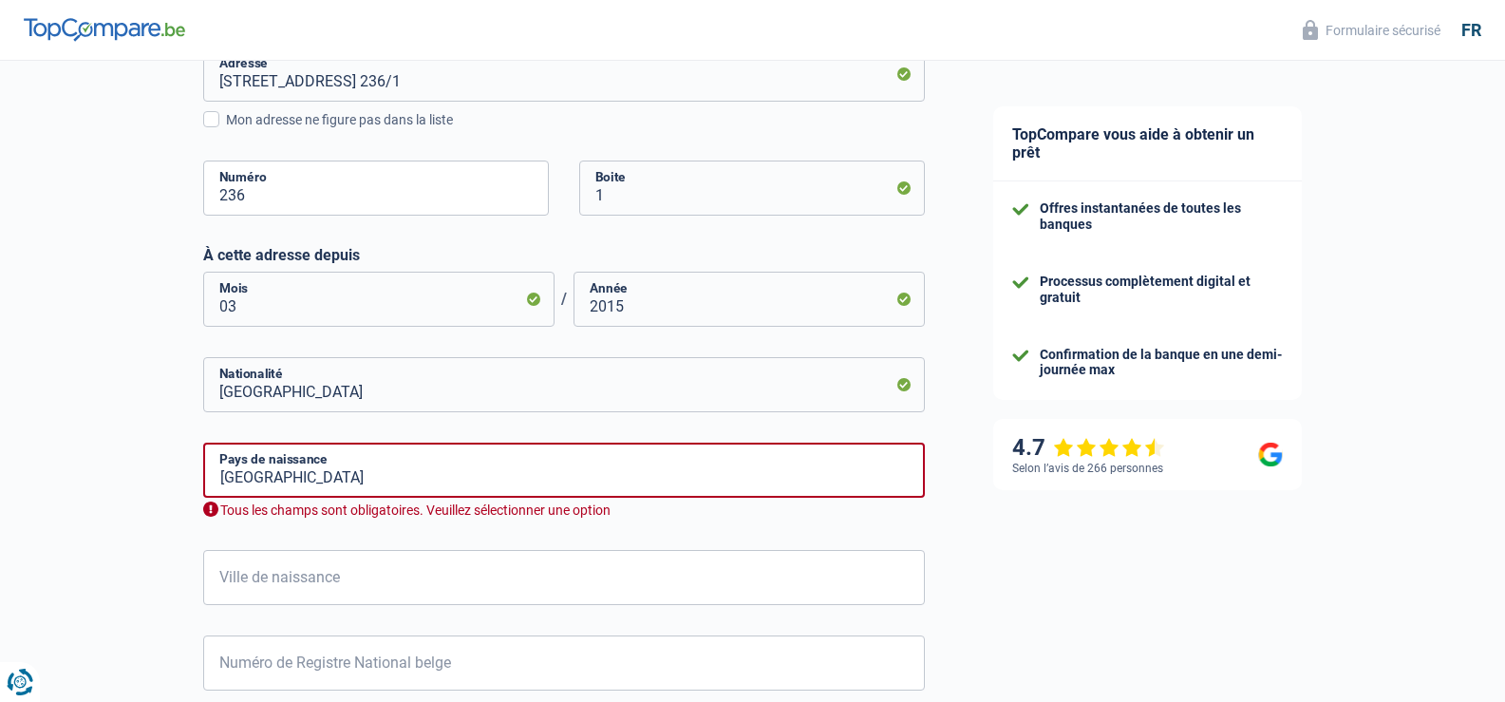
scroll to position [633, 0]
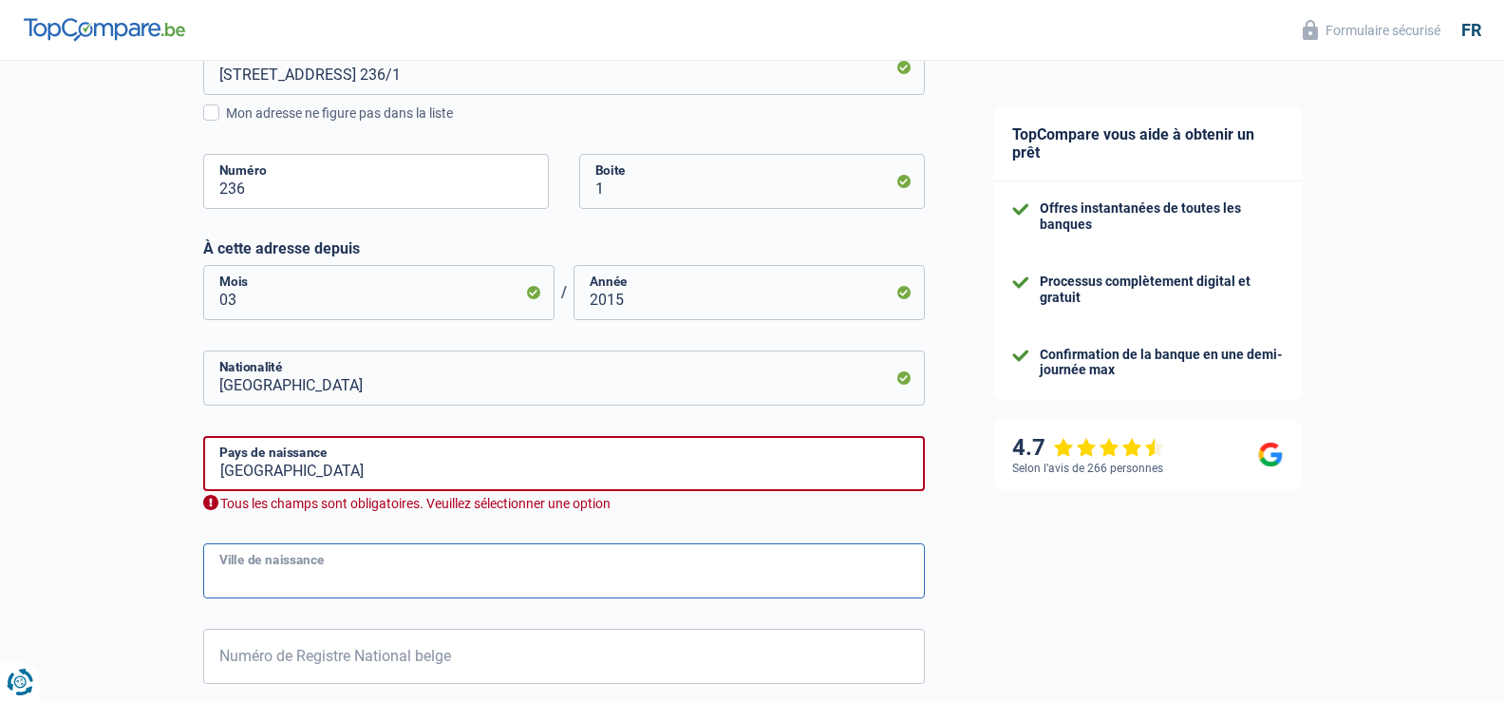
click at [250, 569] on input "Ville de naissance" at bounding box center [563, 570] width 721 height 55
click at [282, 578] on input "ans" at bounding box center [563, 570] width 721 height 55
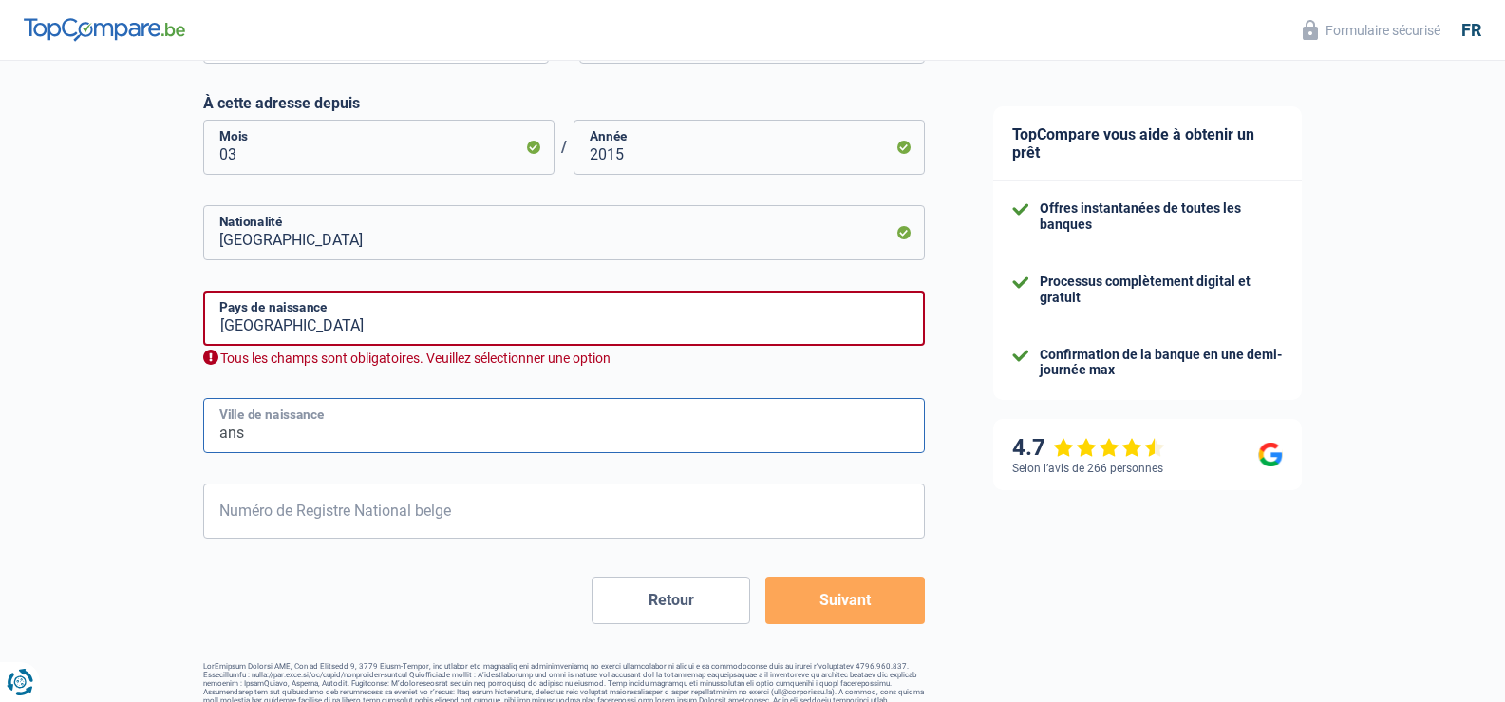
scroll to position [749, 0]
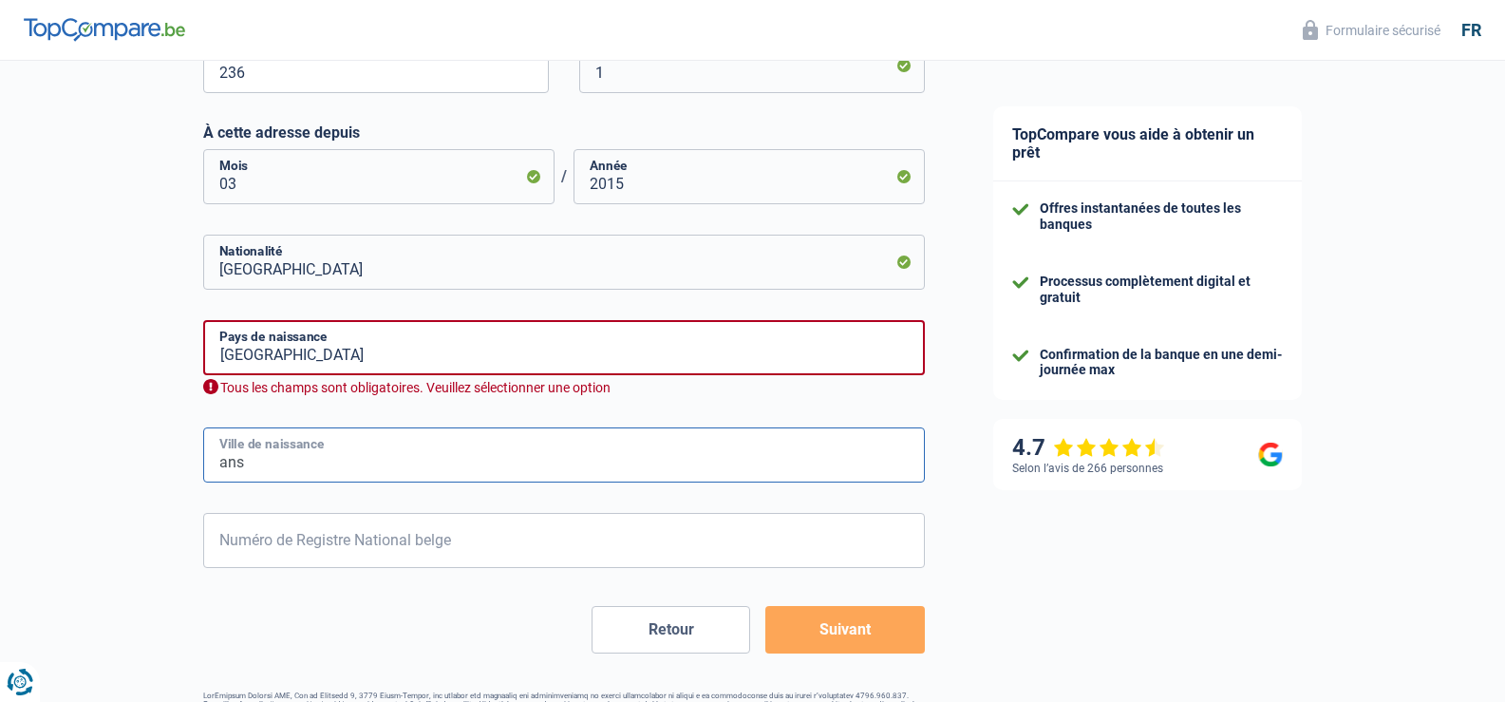
type input "ans"
click at [255, 551] on input "Numéro de Registre National belge" at bounding box center [563, 540] width 721 height 55
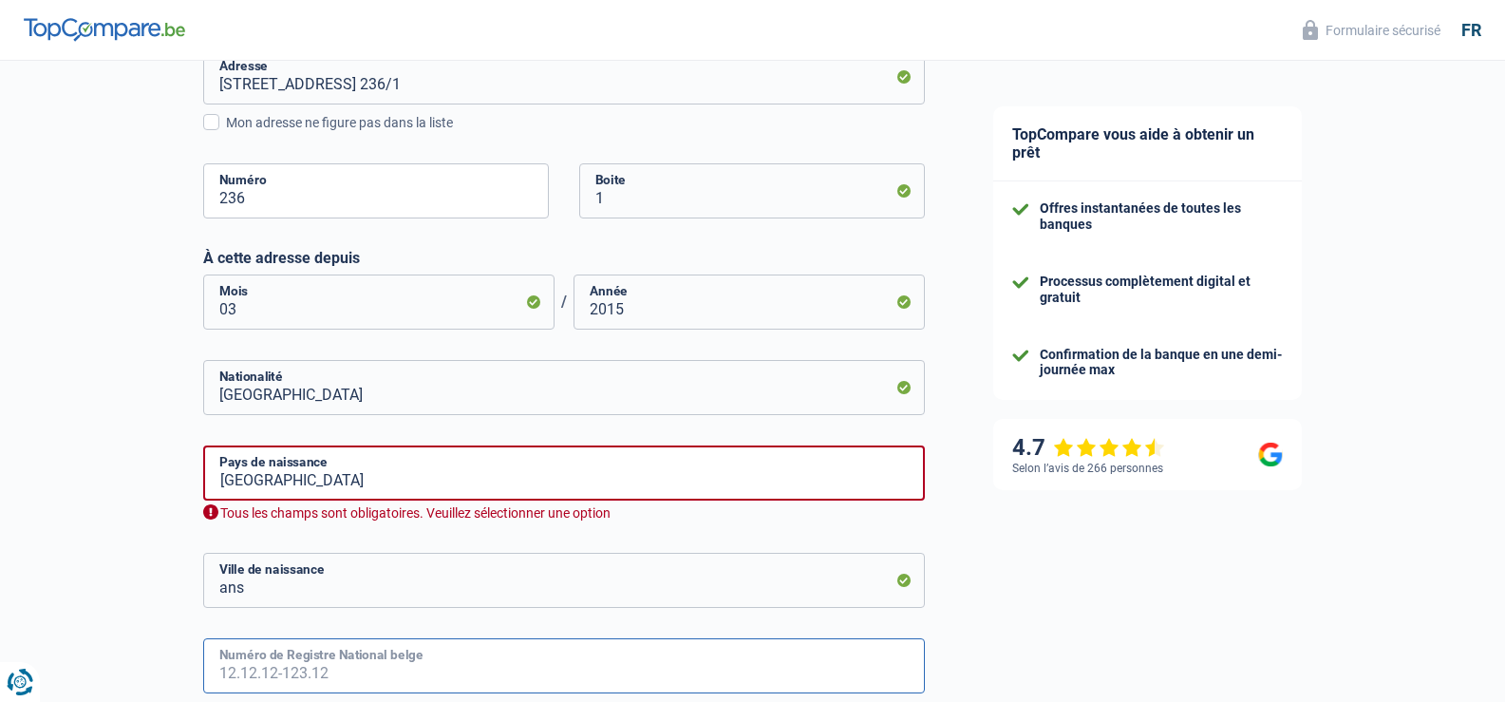
scroll to position [623, 0]
